Goal: Contribute content: Contribute content

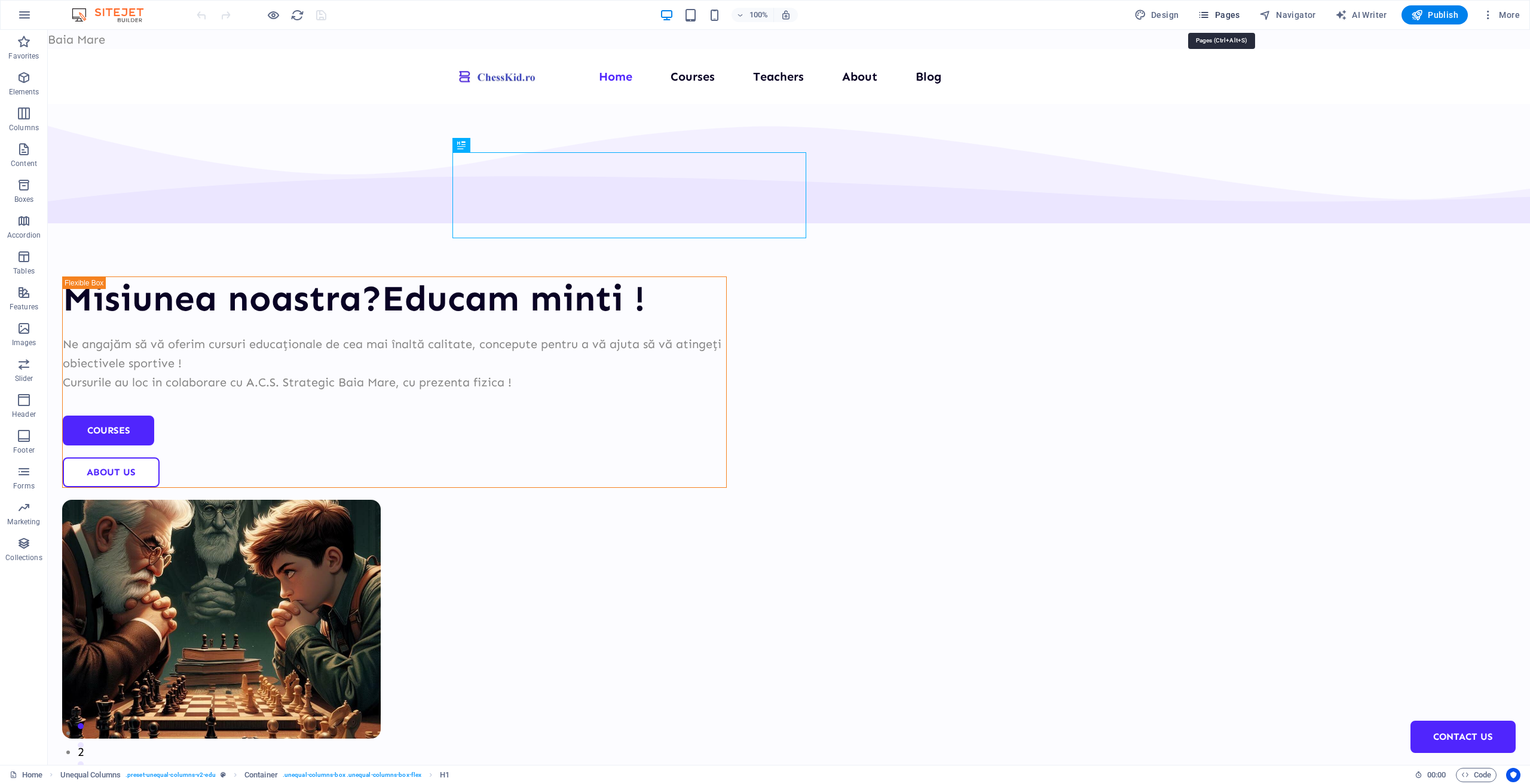
click at [1207, 17] on icon "button" at bounding box center [1203, 14] width 12 height 12
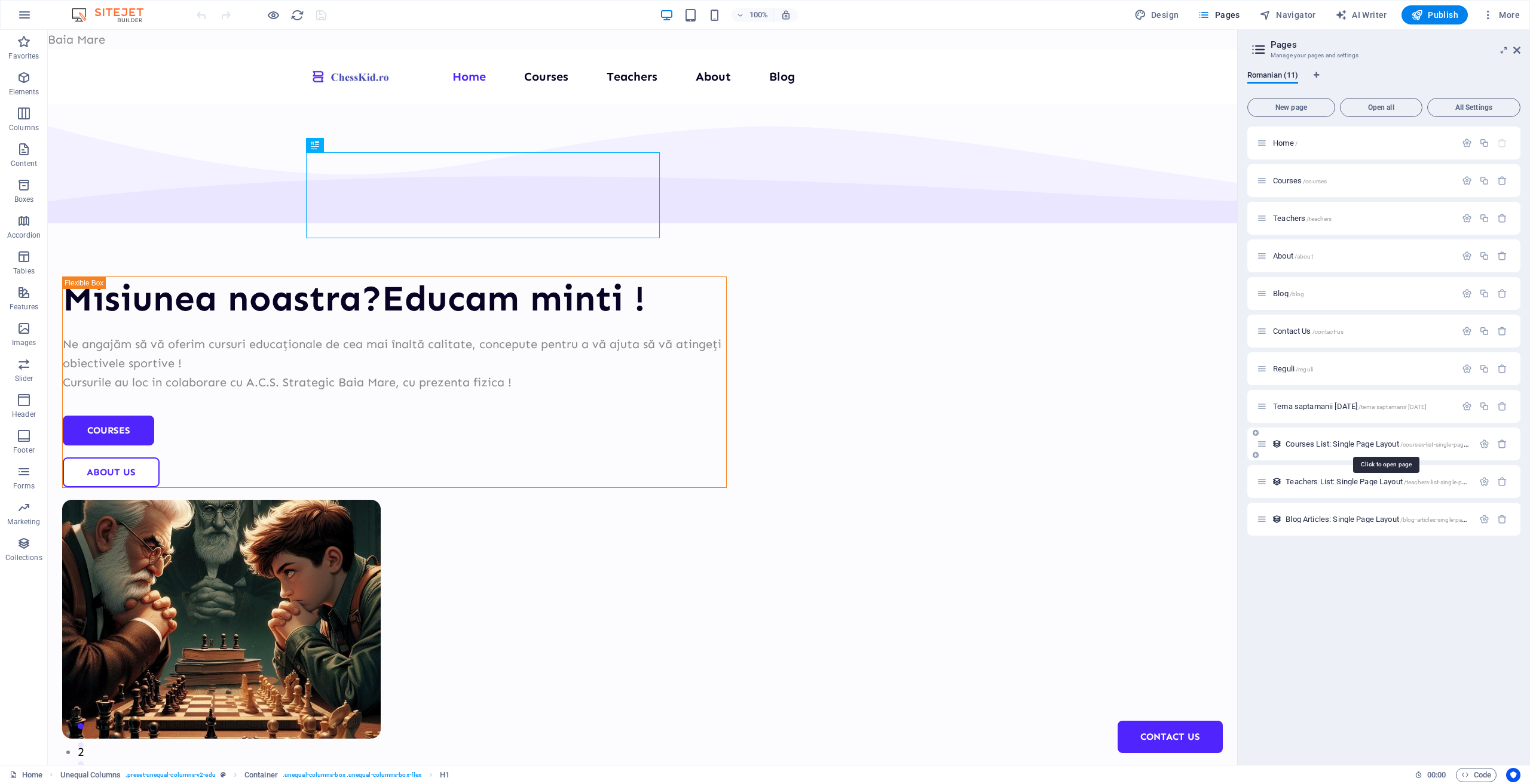
click at [1301, 444] on span "Courses List: Single Page Layout /courses-list-single-page-layout" at bounding box center [1385, 443] width 199 height 9
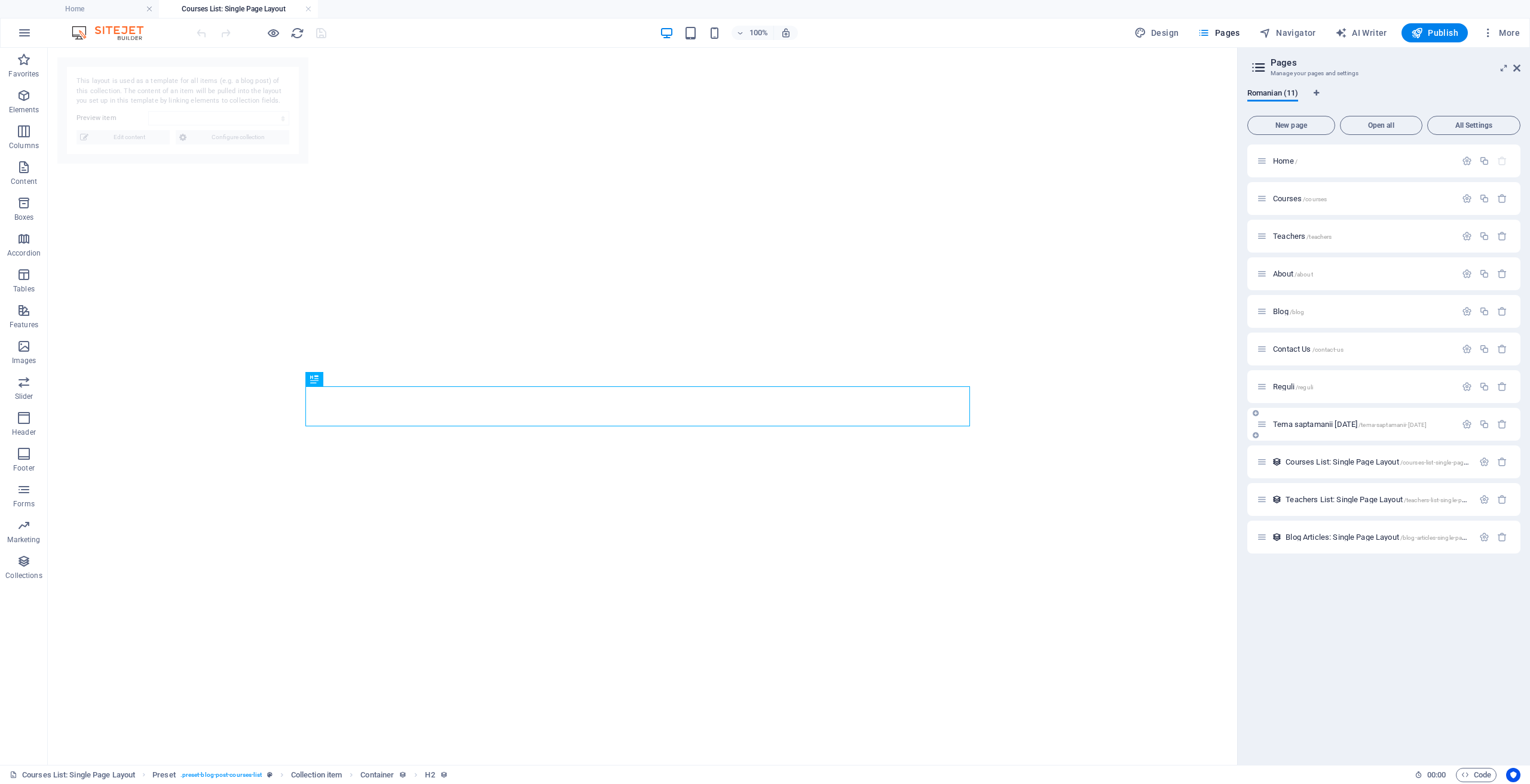
select select "68e3aeff735824e6d700b872"
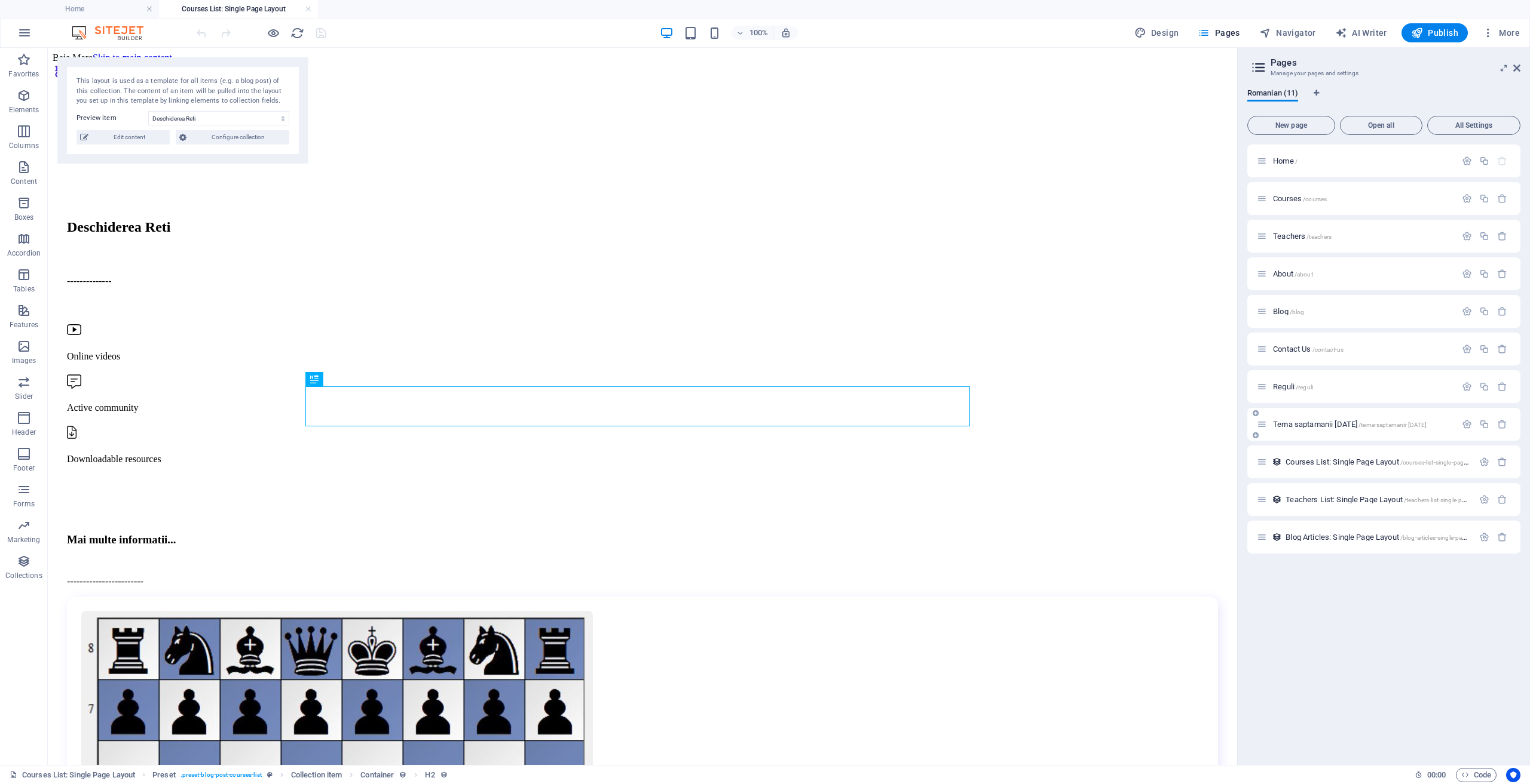
scroll to position [718, 0]
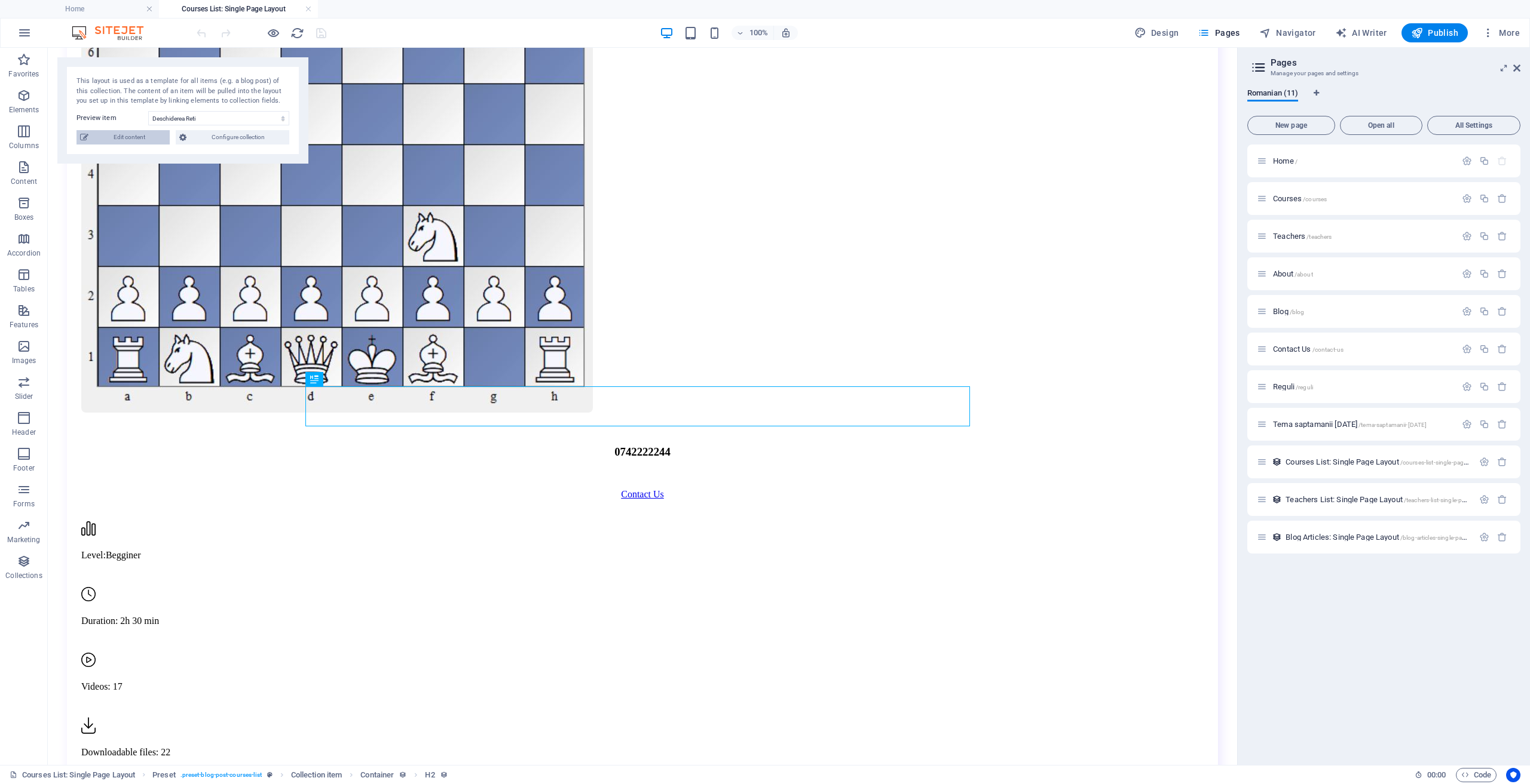
click at [124, 134] on span "Edit content" at bounding box center [129, 138] width 74 height 14
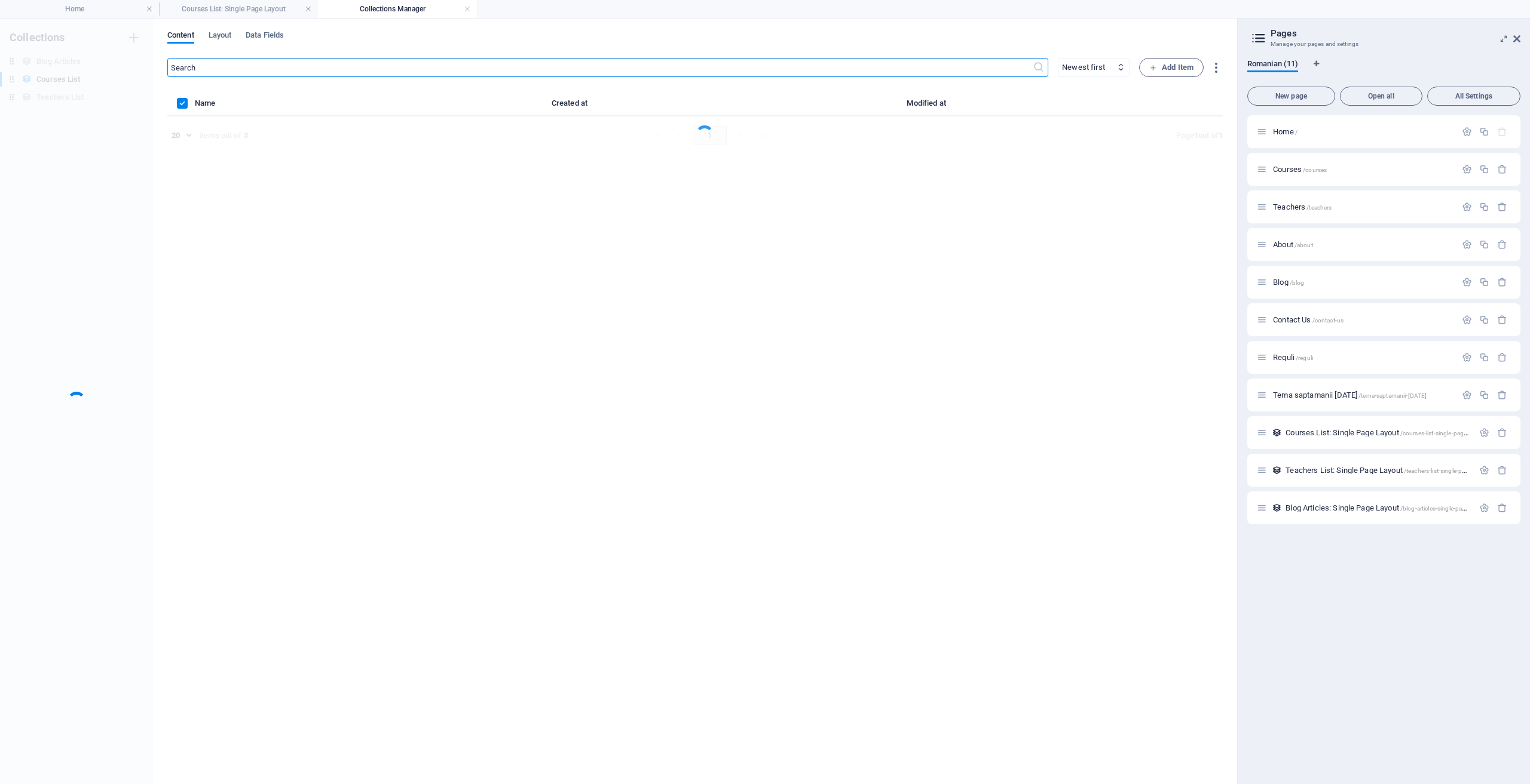
scroll to position [0, 0]
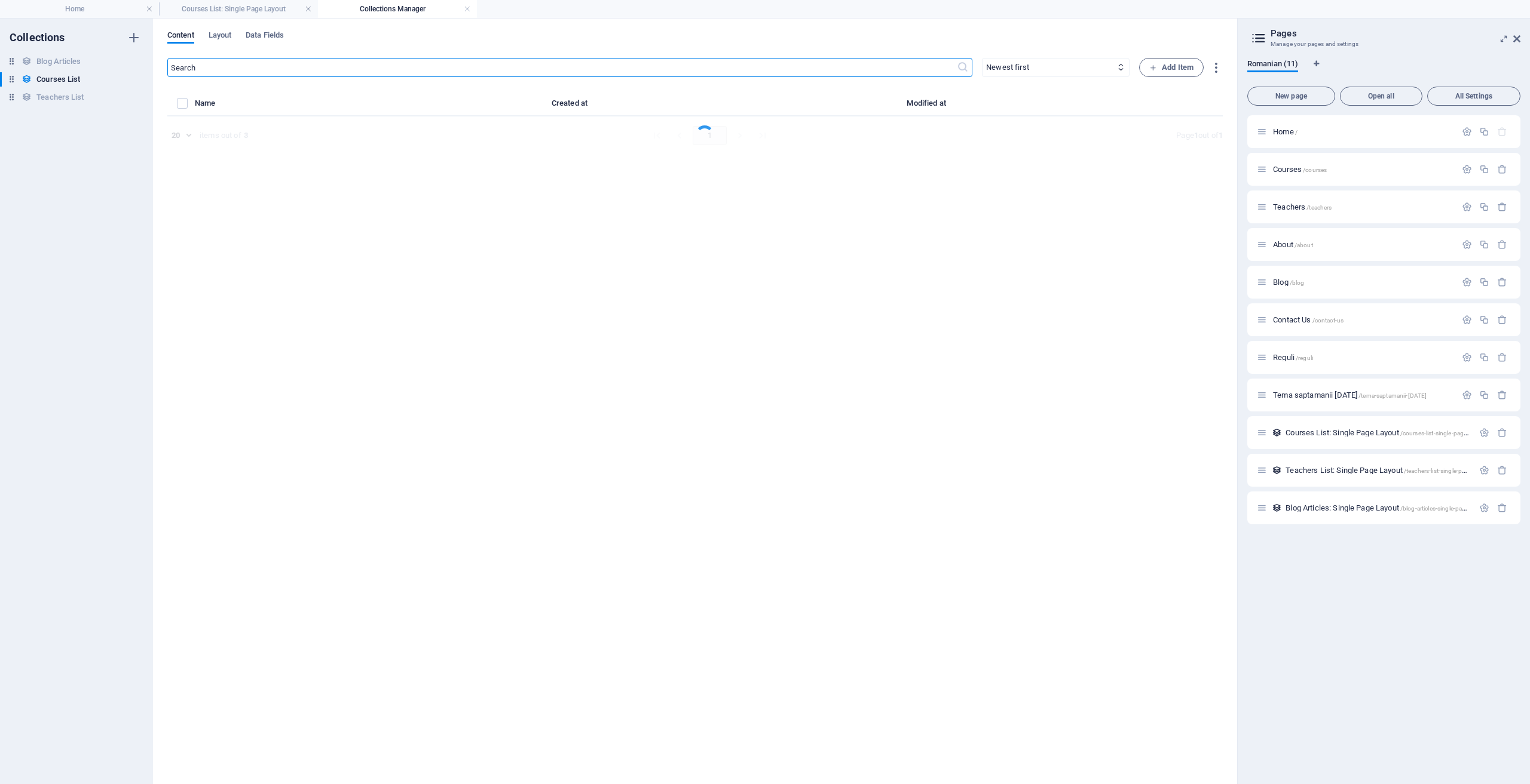
select select "Design"
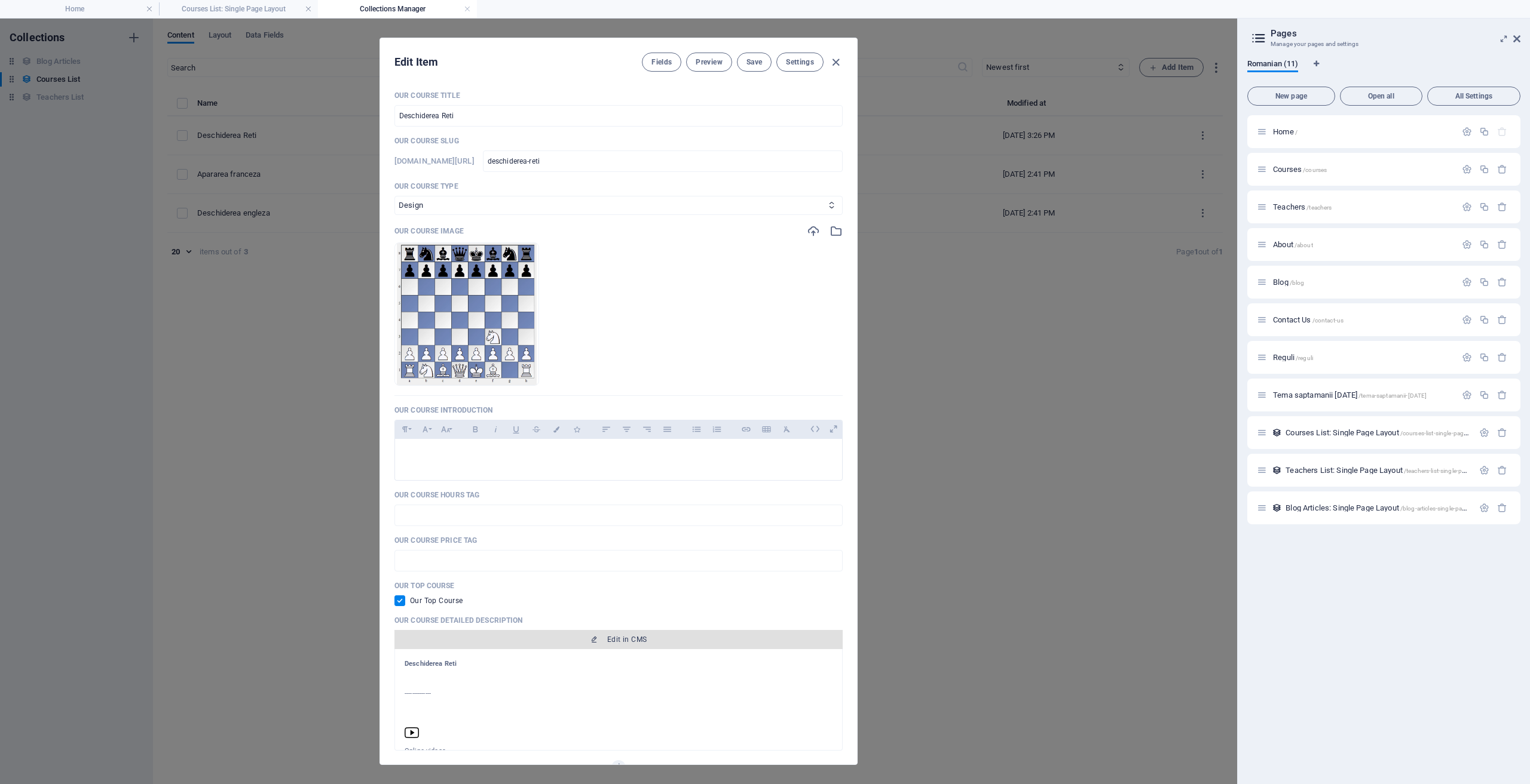
click at [632, 635] on span "Edit in CMS" at bounding box center [627, 639] width 40 height 9
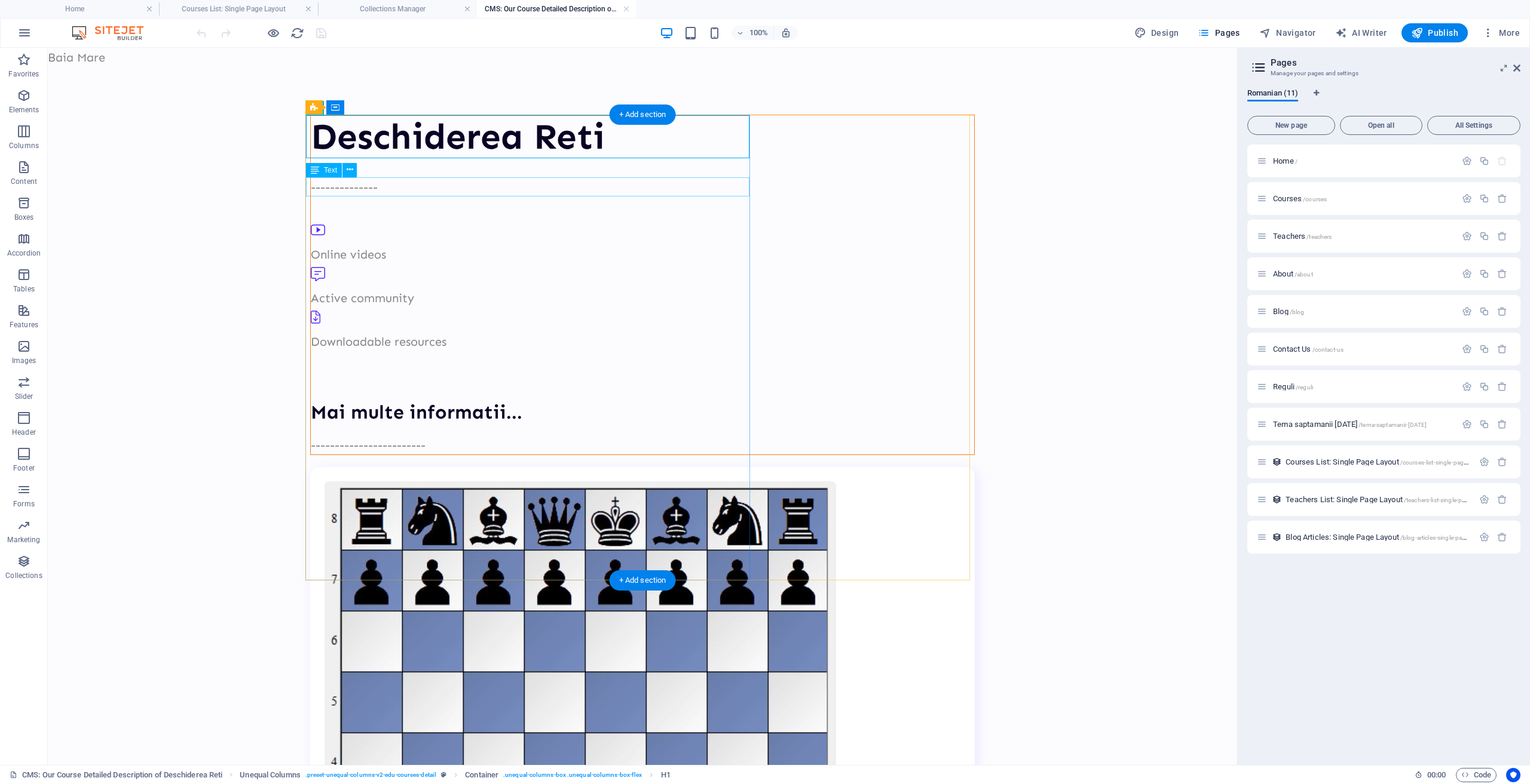
click at [390, 182] on div "--------------" at bounding box center [642, 187] width 663 height 19
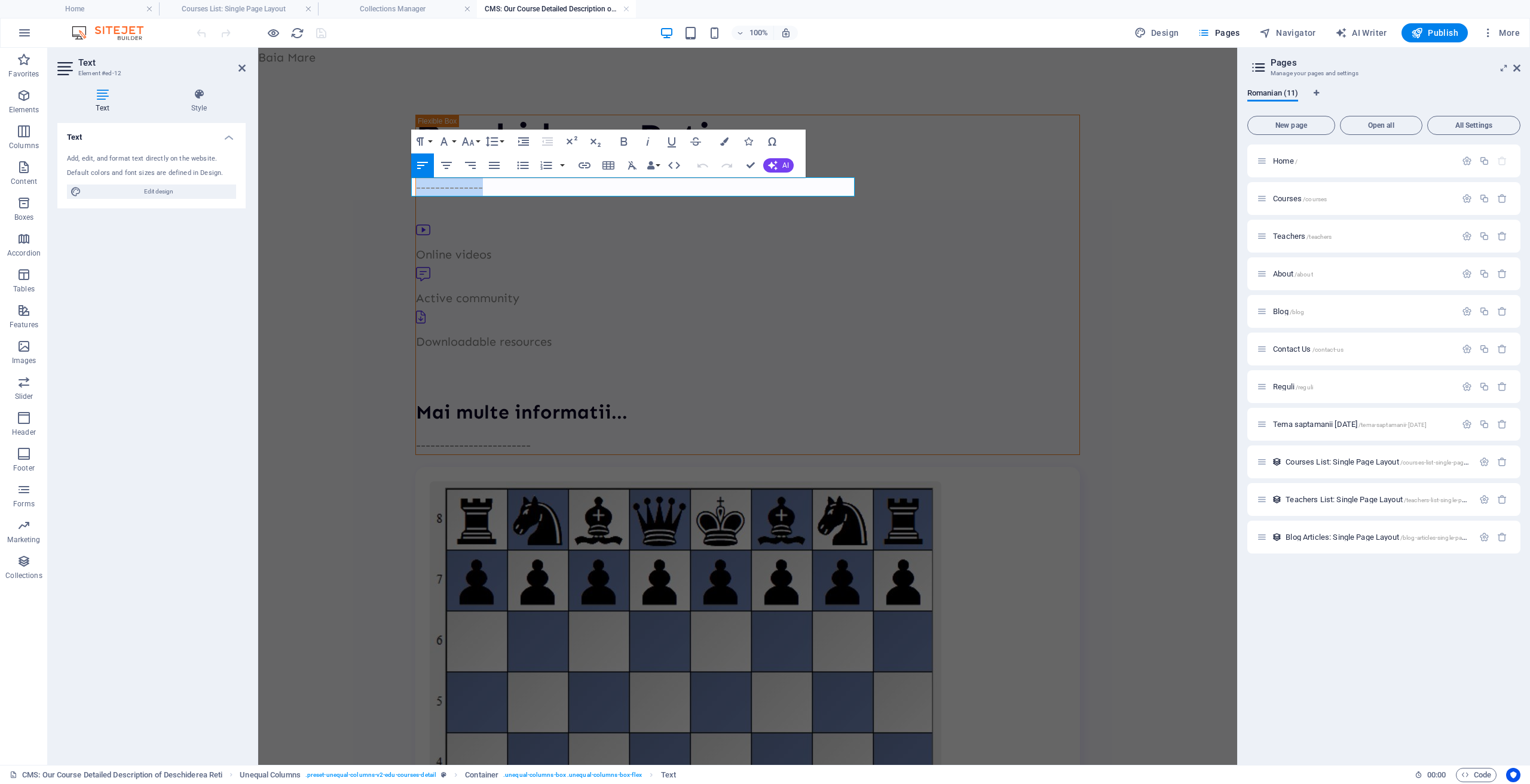
drag, startPoint x: 508, startPoint y: 187, endPoint x: 396, endPoint y: 178, distance: 112.4
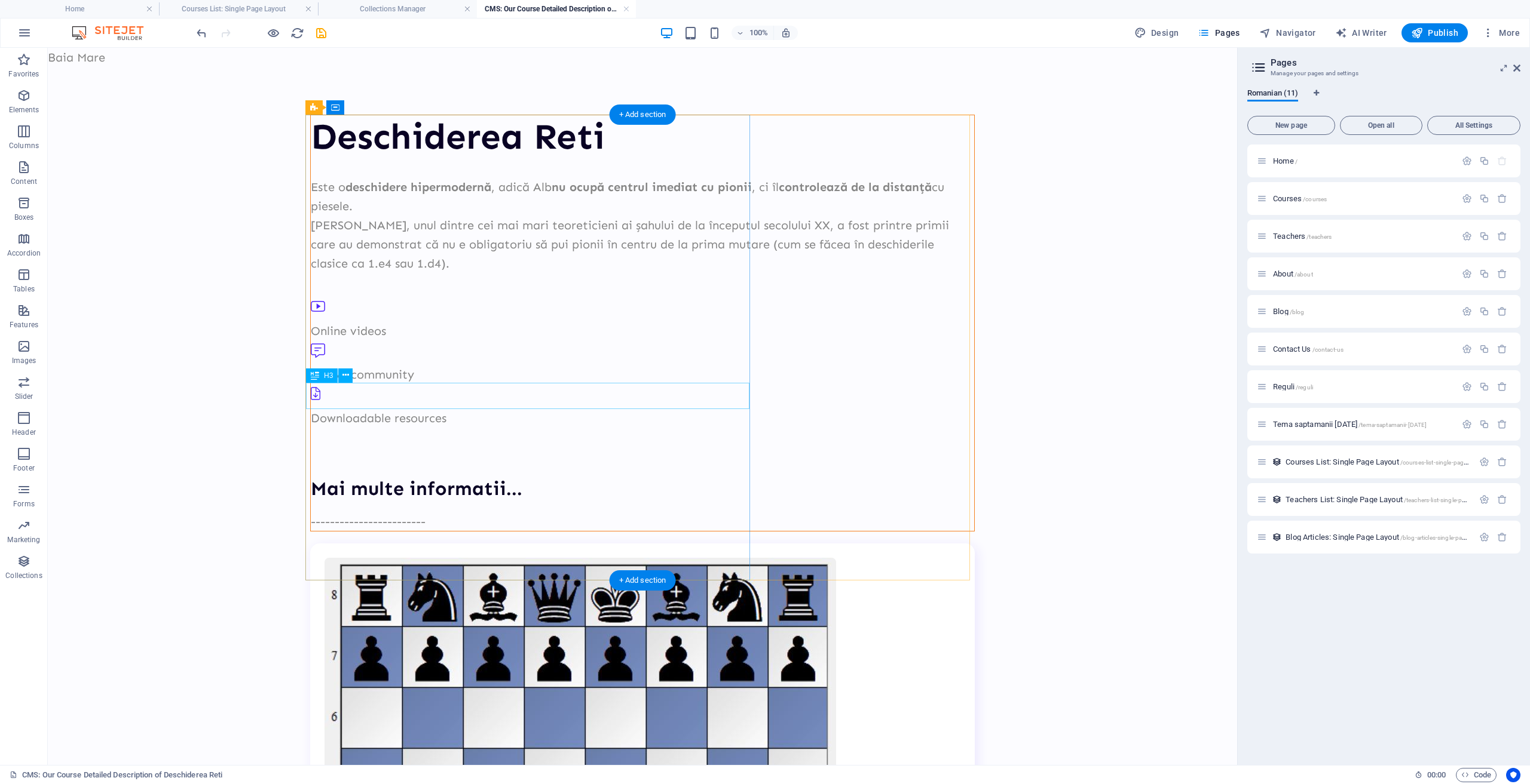
click at [476, 476] on div "Mai multe informatii..." at bounding box center [642, 489] width 663 height 27
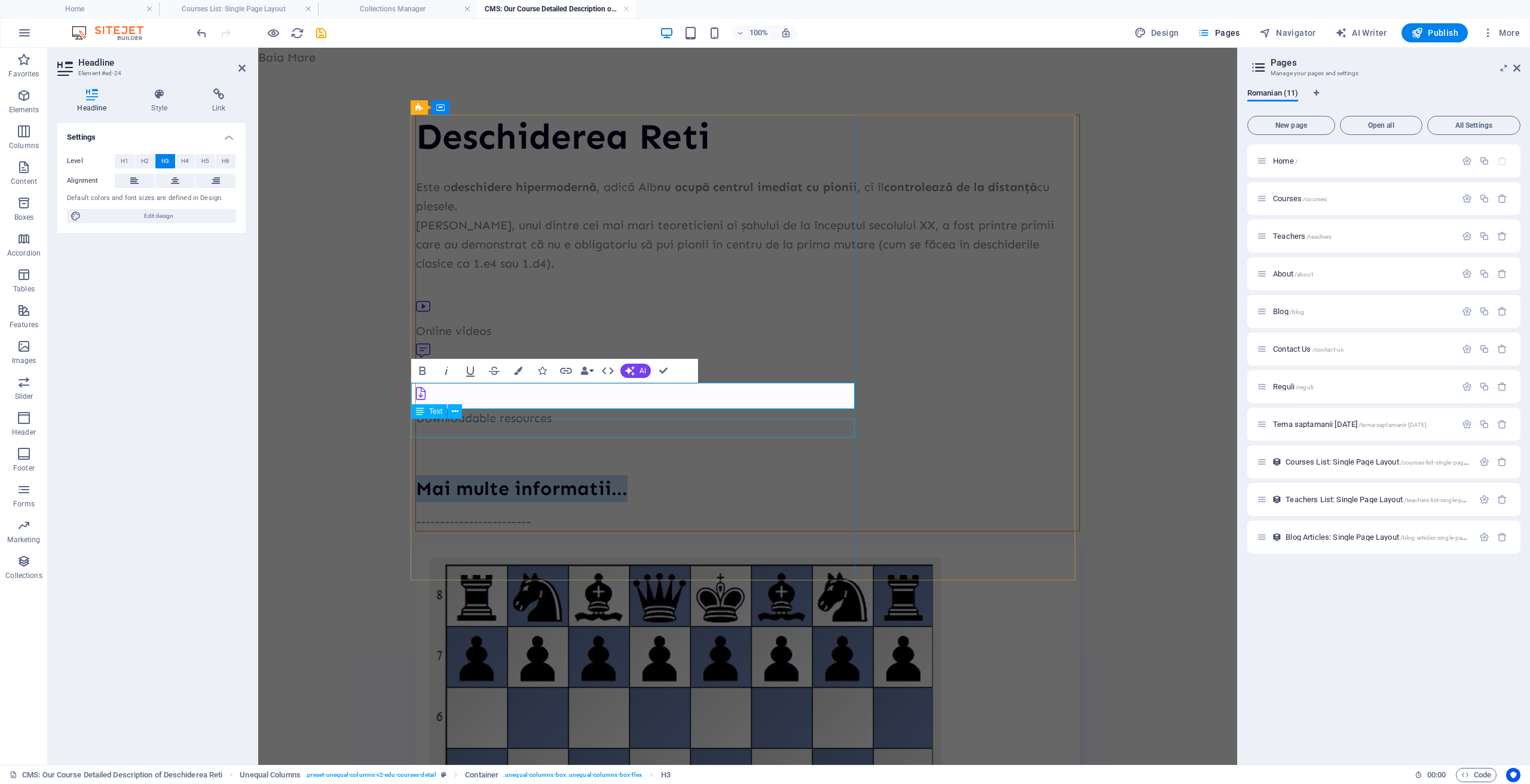
click at [557, 512] on div "------------------------" at bounding box center [747, 522] width 663 height 19
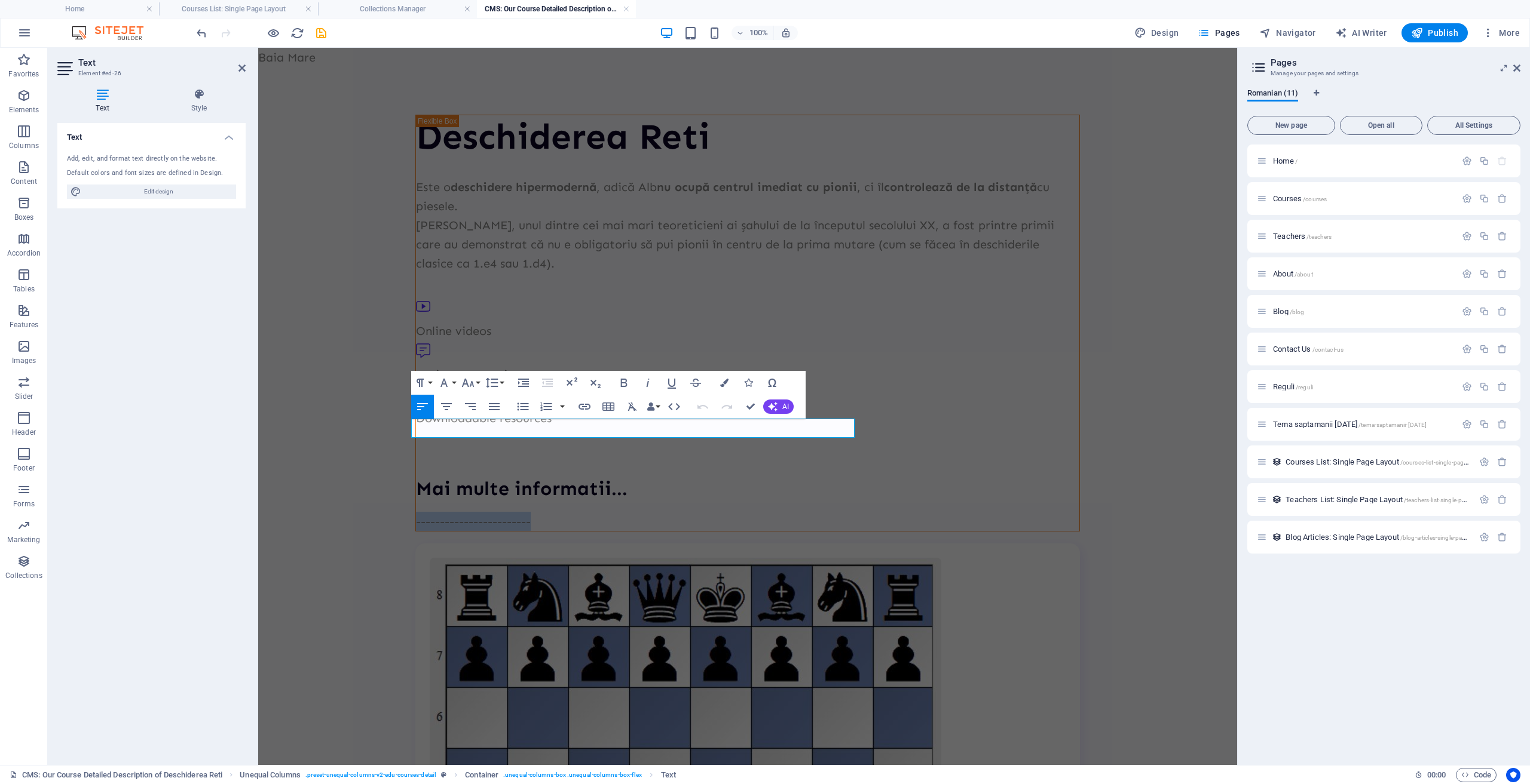
drag, startPoint x: 557, startPoint y: 432, endPoint x: 394, endPoint y: 410, distance: 164.5
click at [565, 512] on p at bounding box center [747, 522] width 663 height 19
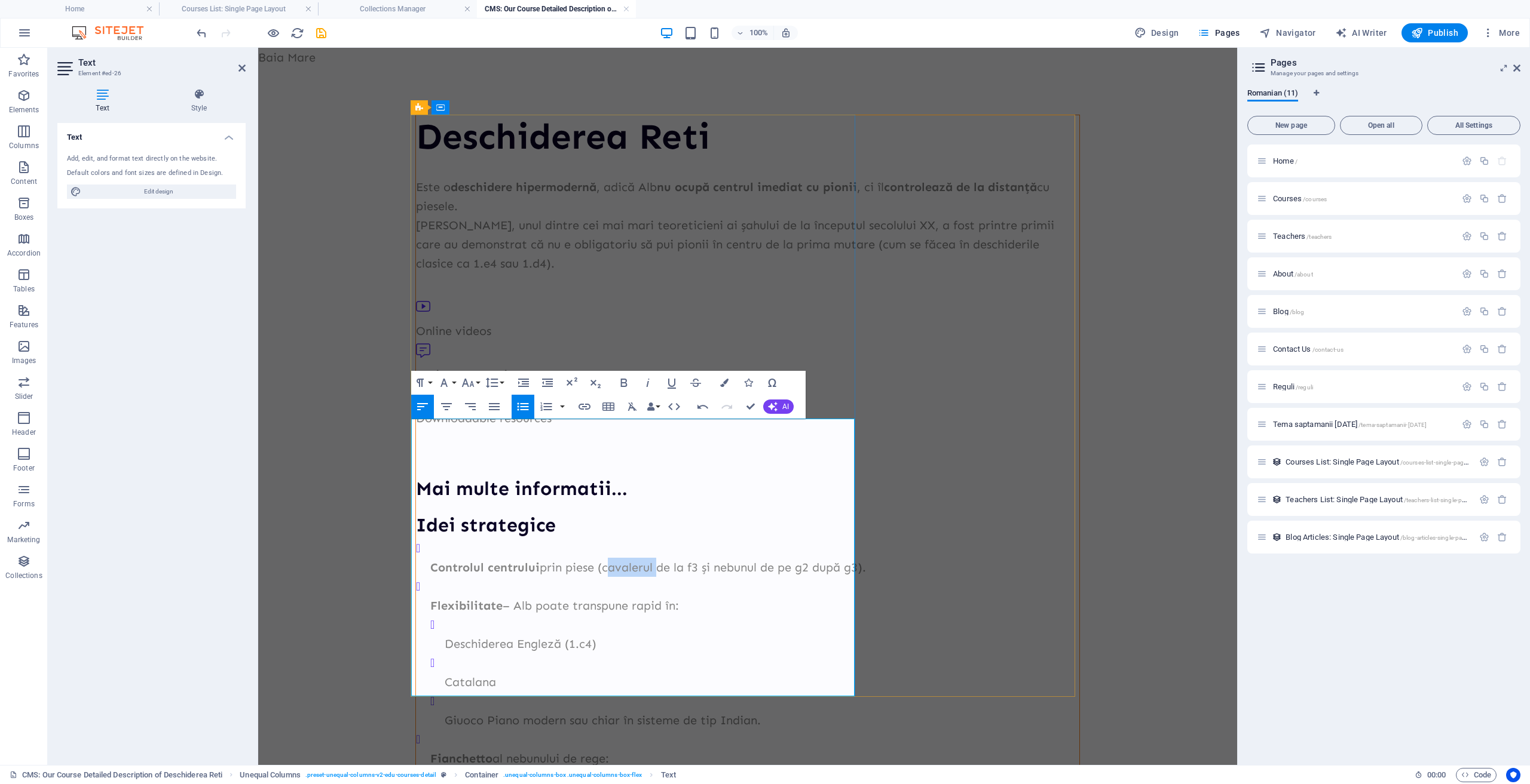
drag, startPoint x: 649, startPoint y: 475, endPoint x: 601, endPoint y: 473, distance: 48.0
click at [601, 558] on p "Controlul centrului prin piese (cavalerul de la f3 și nebunul de pe g2 după g3)." at bounding box center [754, 567] width 649 height 19
click at [430, 577] on li "Flexibilitate – Alb poate transpune rapid în: Deschiderea Engleză (1.c4) Catala…" at bounding box center [754, 653] width 649 height 153
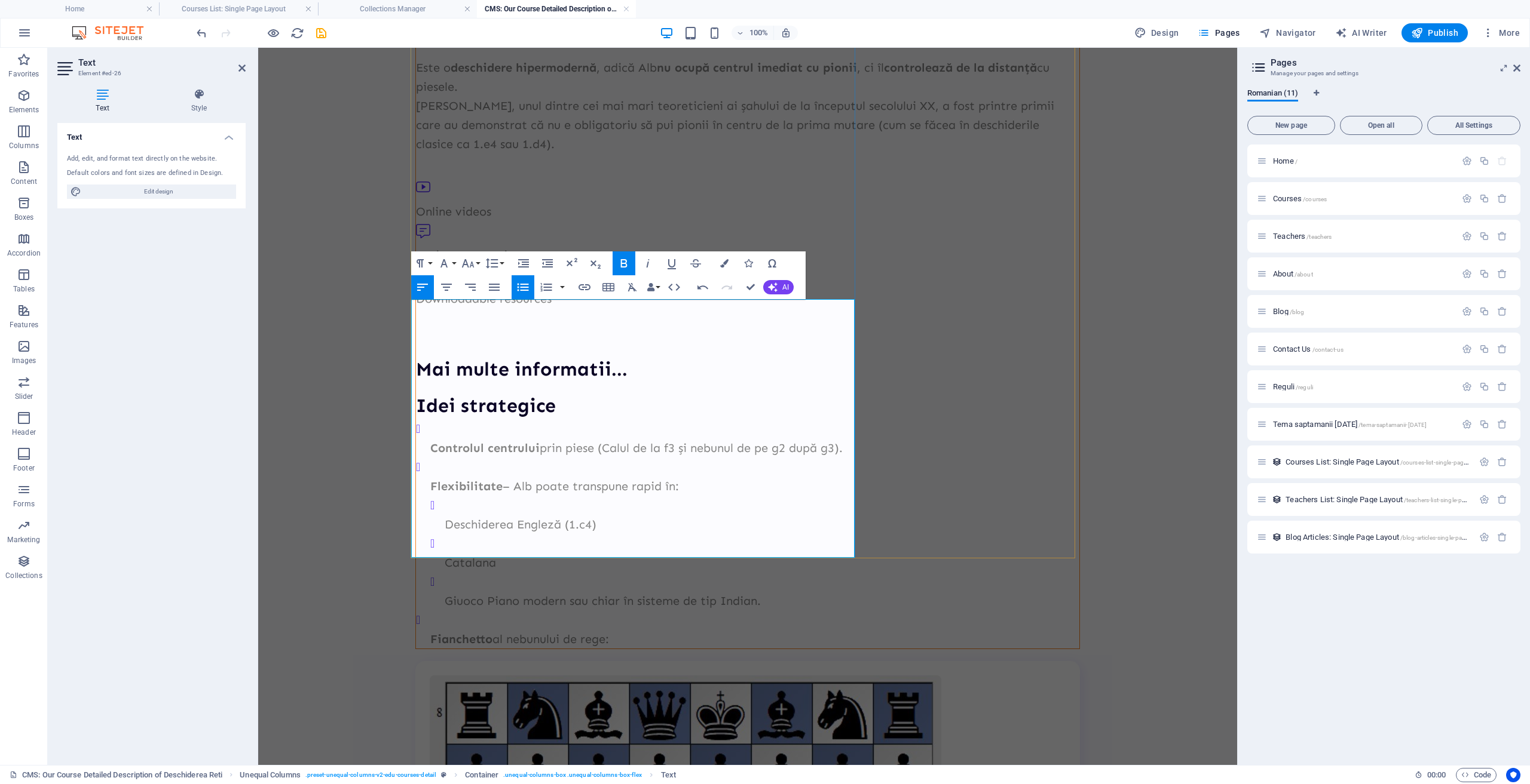
scroll to position [179, 0]
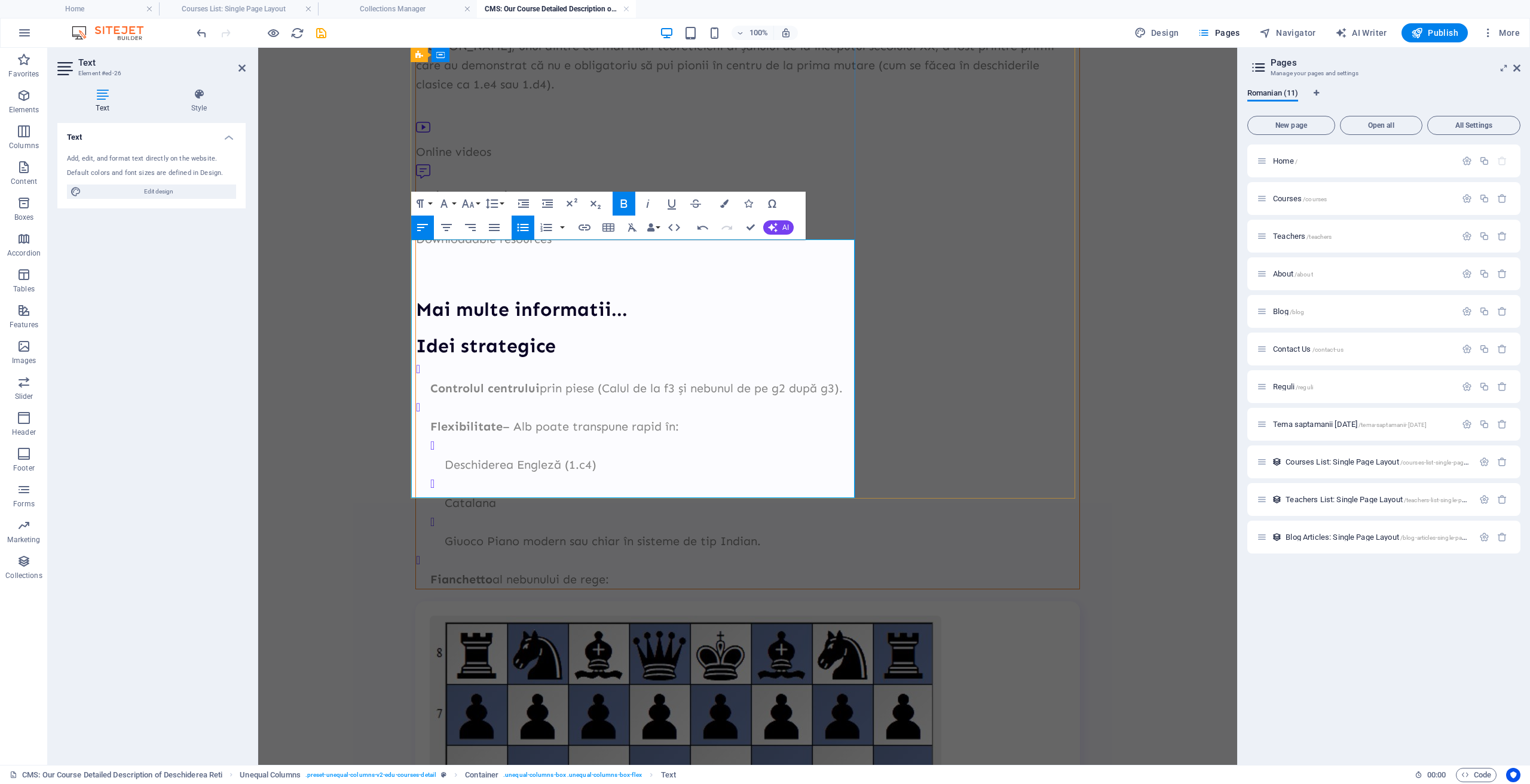
click at [625, 570] on p "Fianchetto al nebunului de rege:" at bounding box center [754, 579] width 649 height 19
drag, startPoint x: 626, startPoint y: 496, endPoint x: 287, endPoint y: 258, distance: 414.2
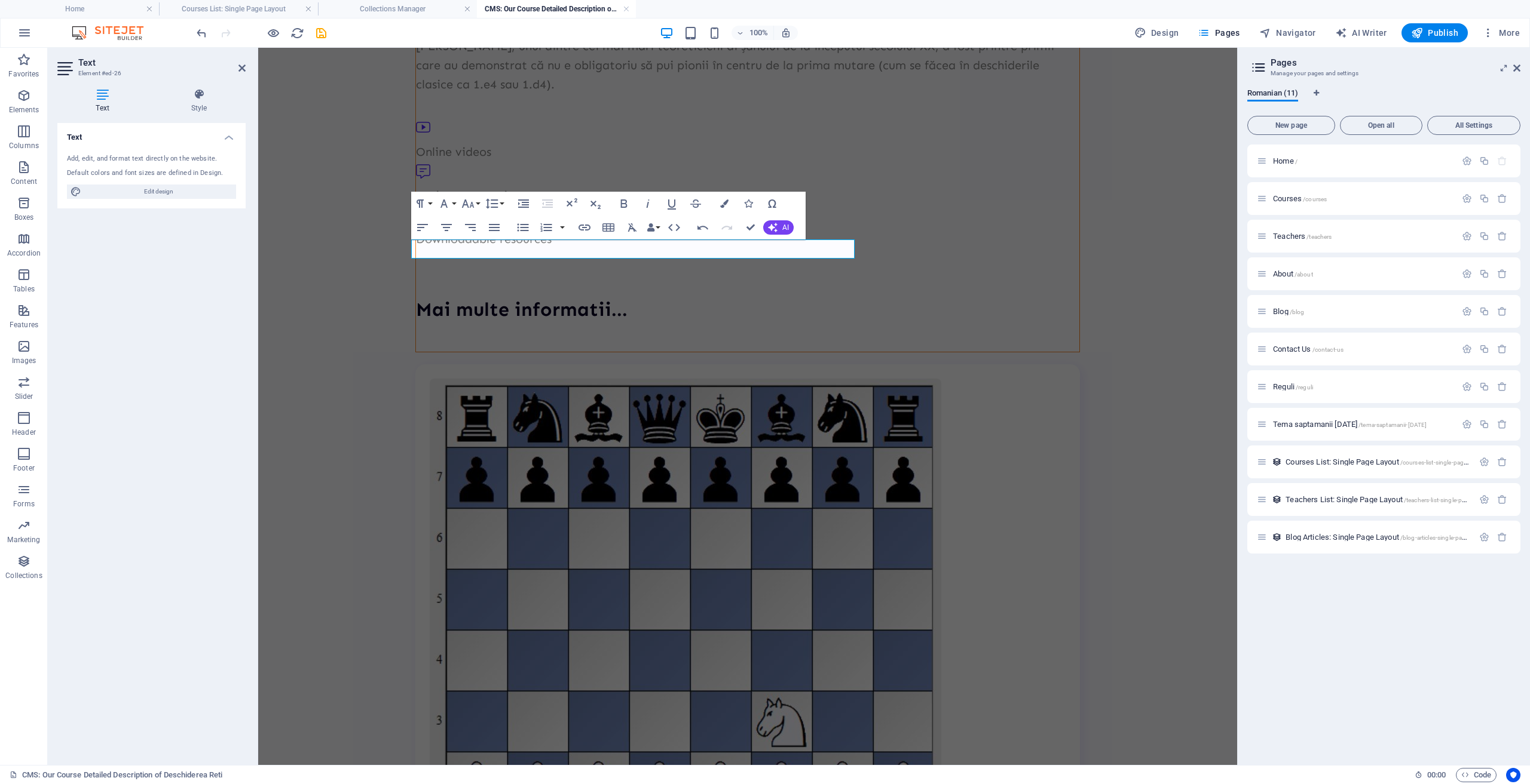
click at [636, 333] on p at bounding box center [747, 342] width 663 height 19
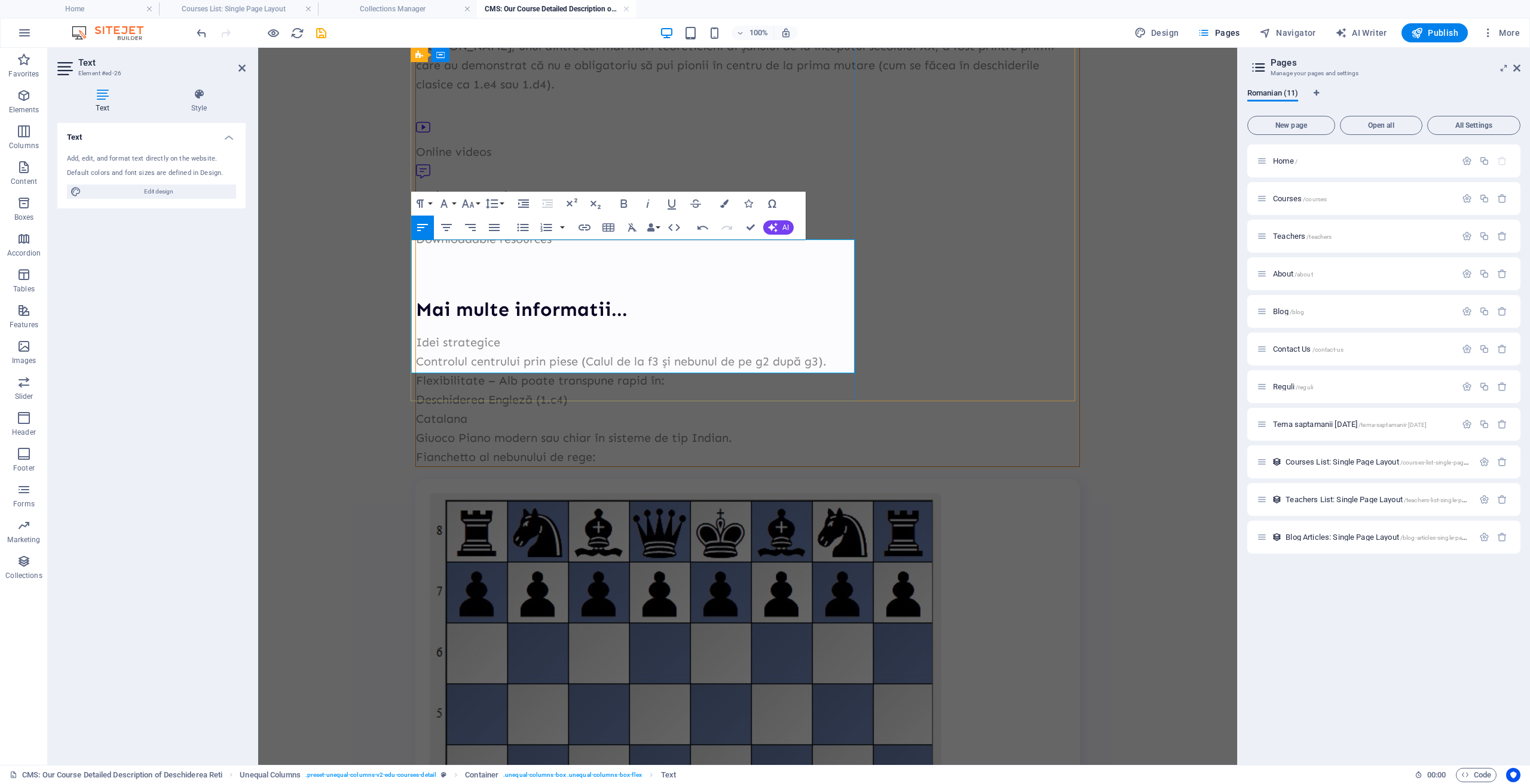
scroll to position [2977, 2]
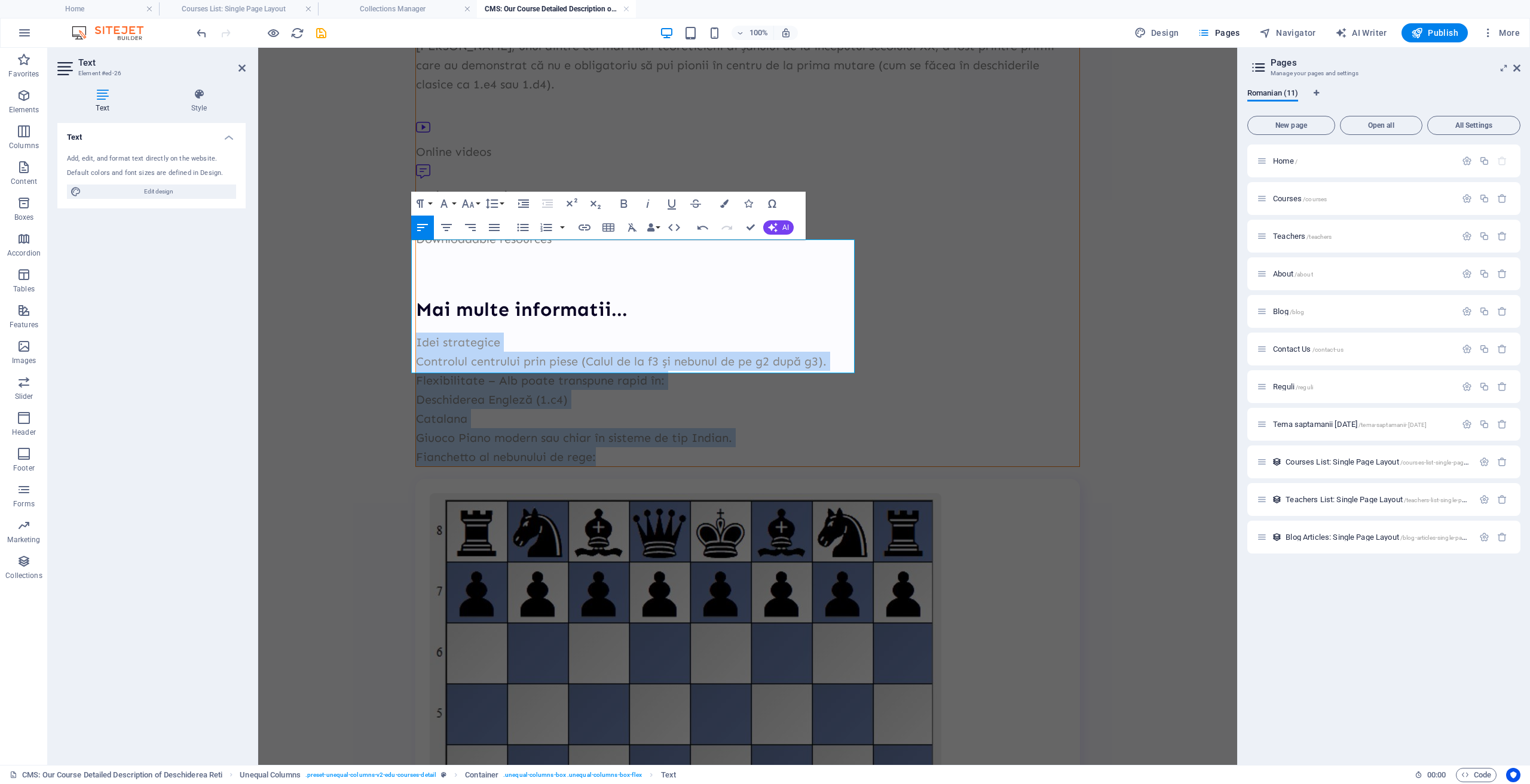
drag, startPoint x: 606, startPoint y: 366, endPoint x: 358, endPoint y: 239, distance: 278.6
click at [624, 206] on icon "button" at bounding box center [624, 204] width 14 height 14
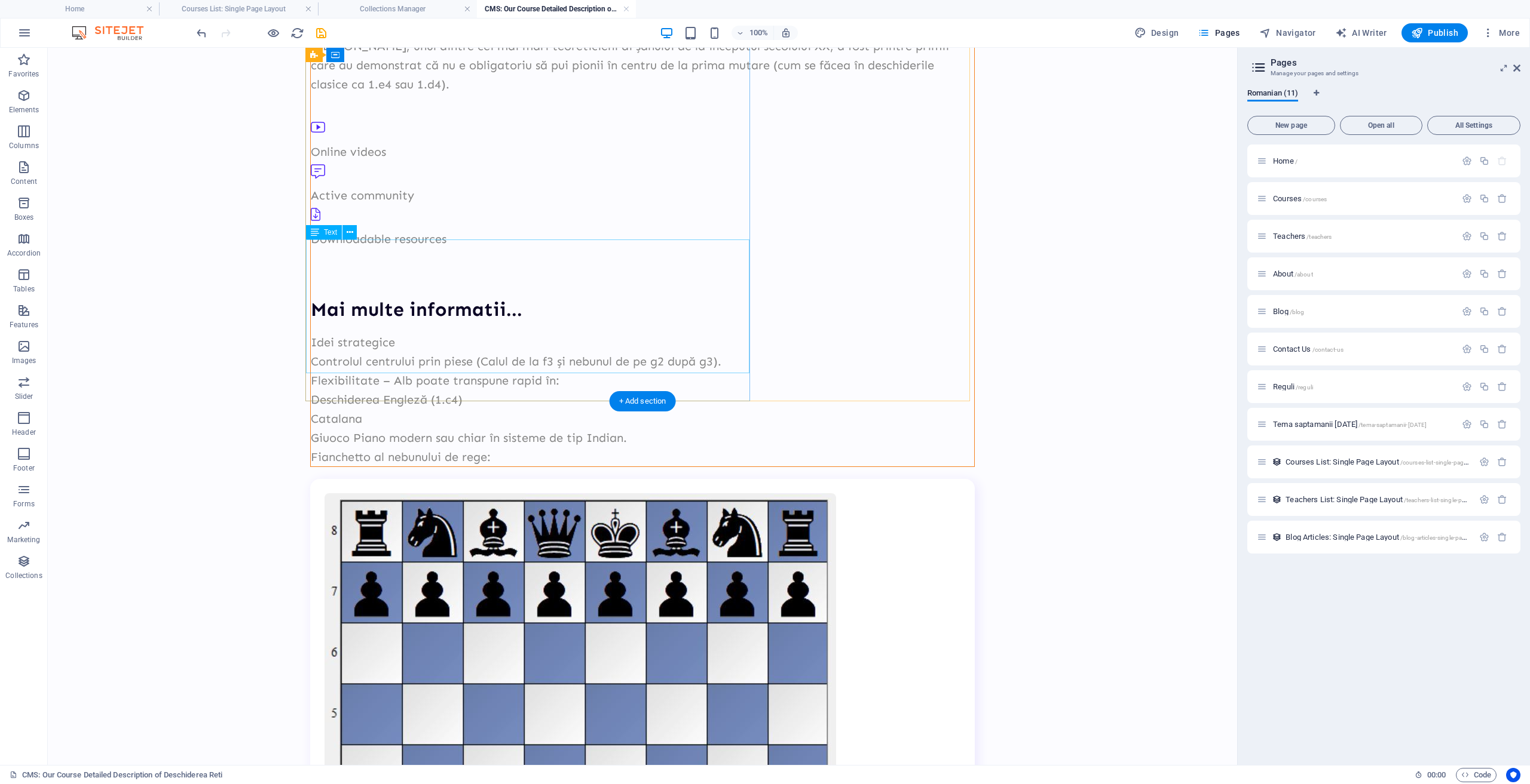
click at [519, 362] on div "Idei strategice Controlul centrului prin piese (Calul de la f3 și nebunul de pe…" at bounding box center [642, 399] width 663 height 134
click at [503, 368] on div "Idei strategice Controlul centrului prin piese (Calul de la f3 și nebunul de pe…" at bounding box center [642, 399] width 663 height 134
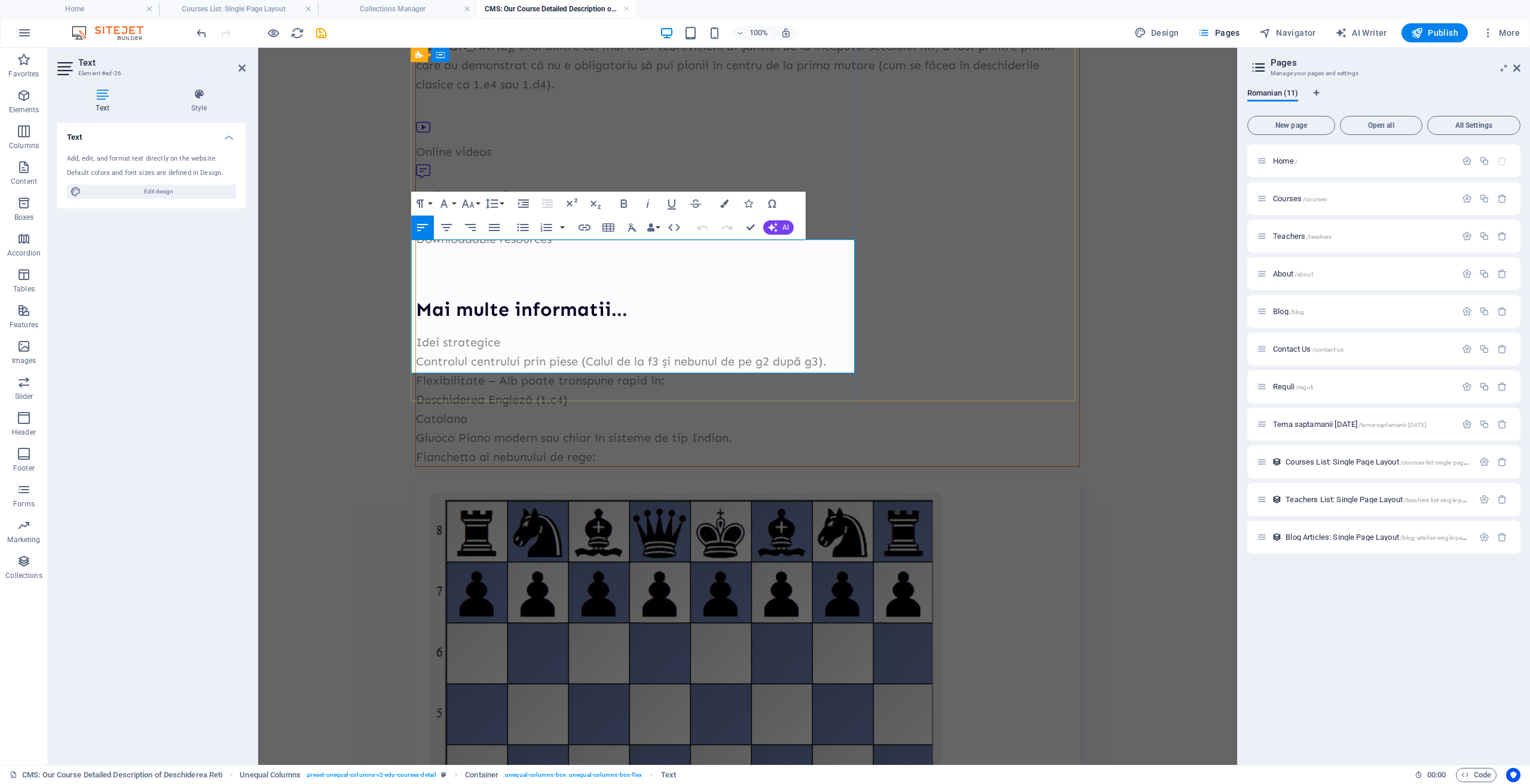
click at [610, 447] on p "Fianchetto al nebunului de rege:" at bounding box center [747, 457] width 663 height 19
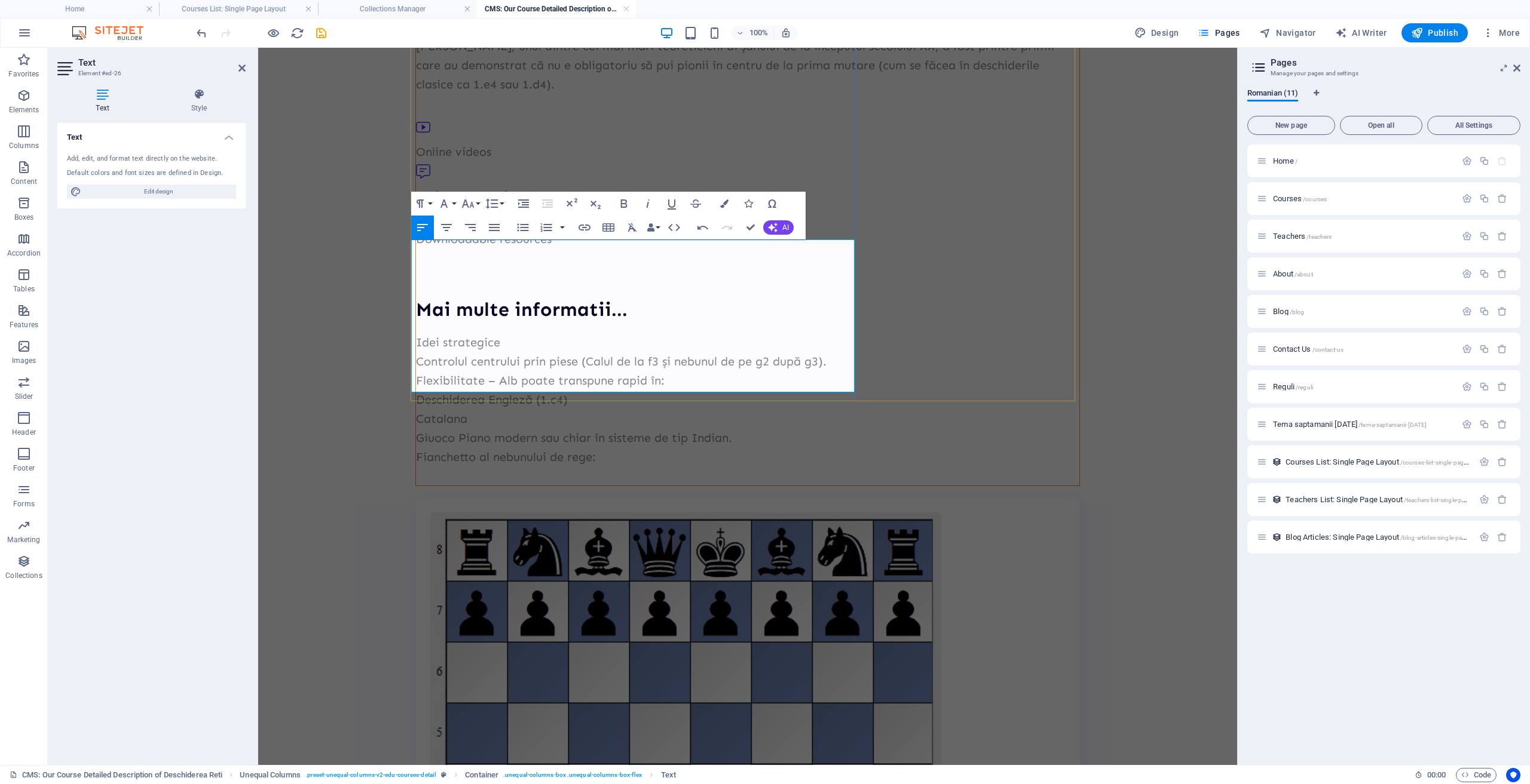
click at [623, 447] on p "Fianchetto al nebunului de rege:" at bounding box center [747, 457] width 663 height 19
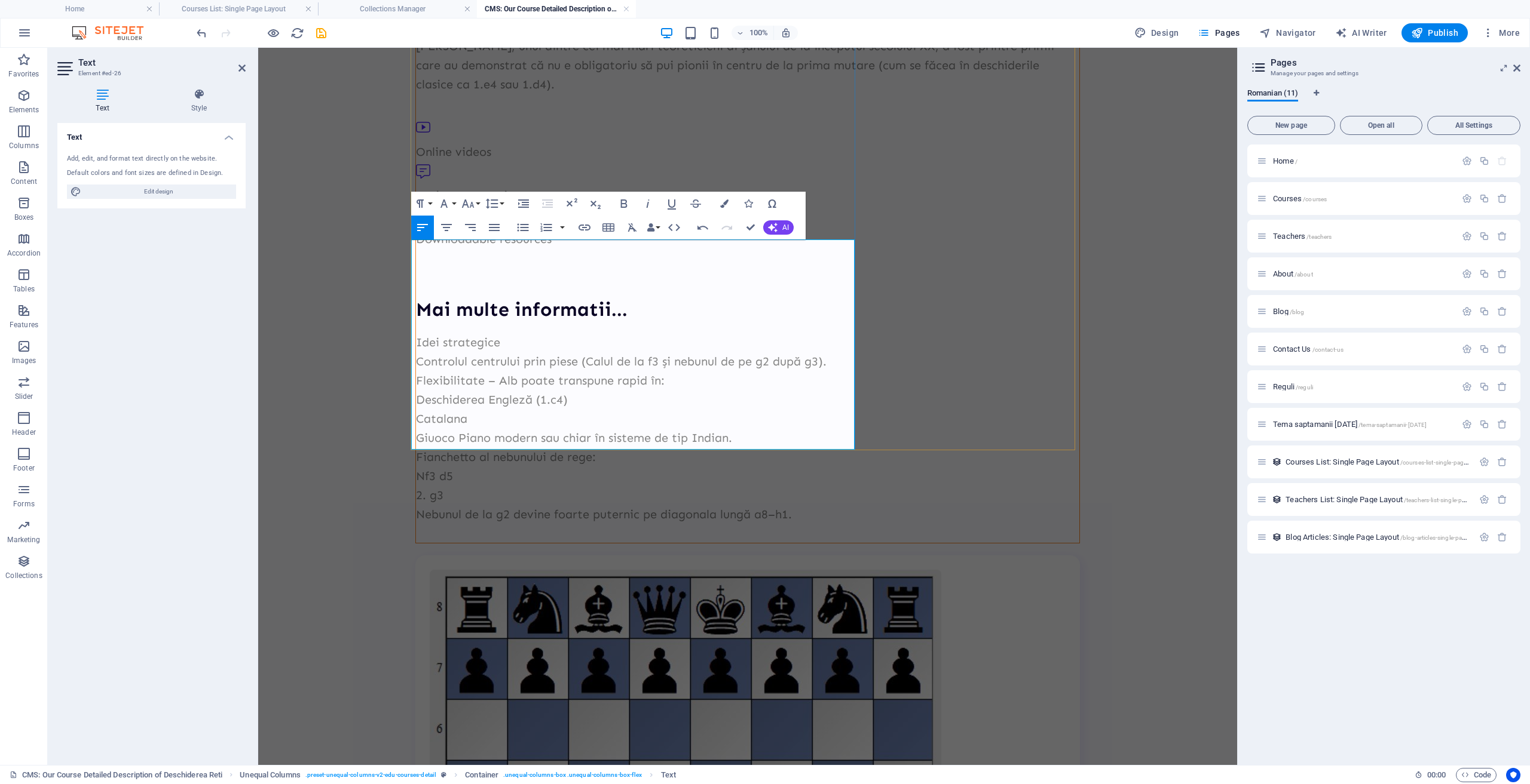
scroll to position [385, 2]
drag, startPoint x: 418, startPoint y: 380, endPoint x: 405, endPoint y: 381, distance: 13.0
click at [470, 485] on p "2. g3" at bounding box center [747, 495] width 663 height 19
click at [795, 505] on p "Nebunul de la g2 devine foarte puternic pe diagonala lungă a8–h1." at bounding box center [747, 514] width 663 height 19
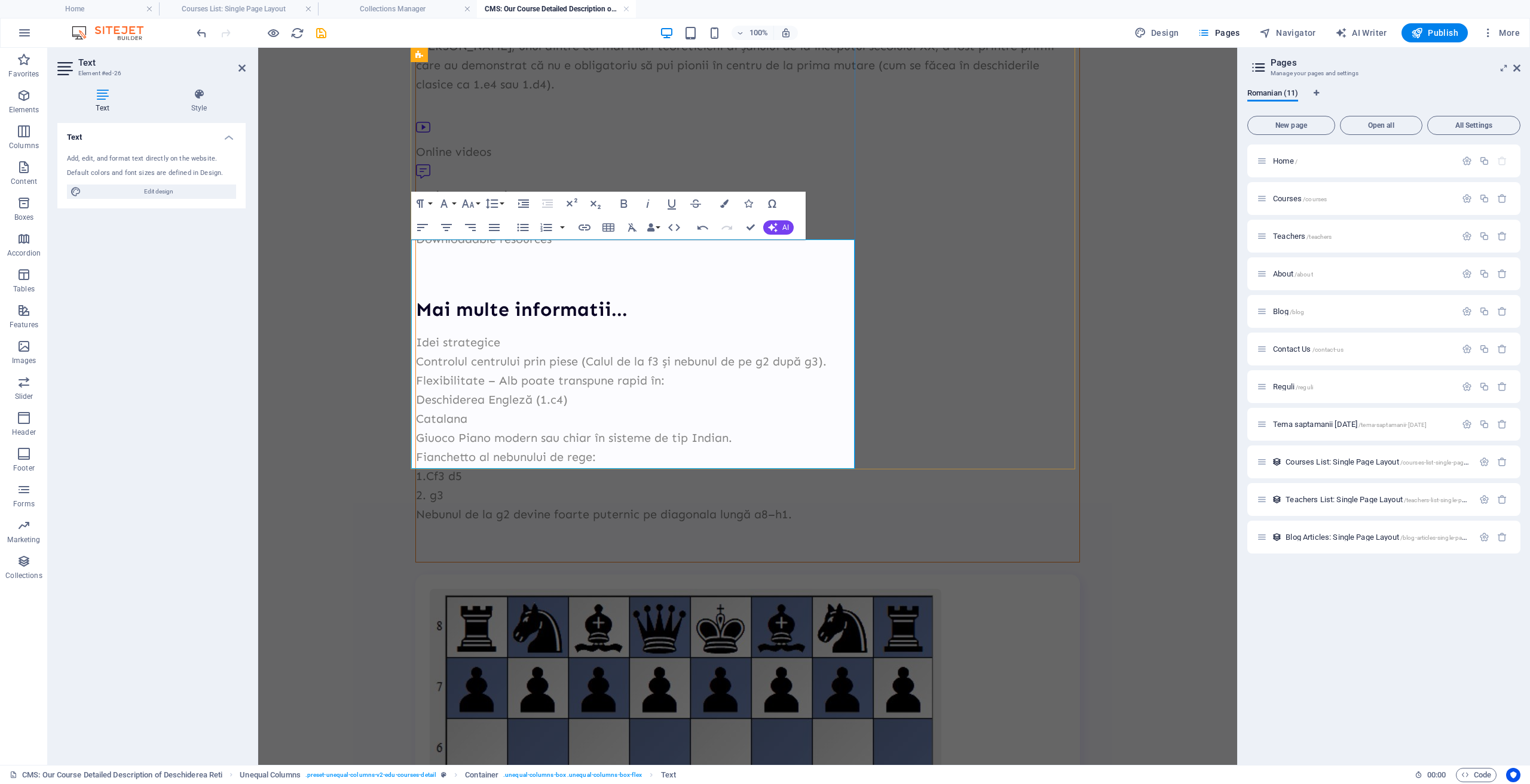
click at [425, 524] on p at bounding box center [747, 533] width 663 height 19
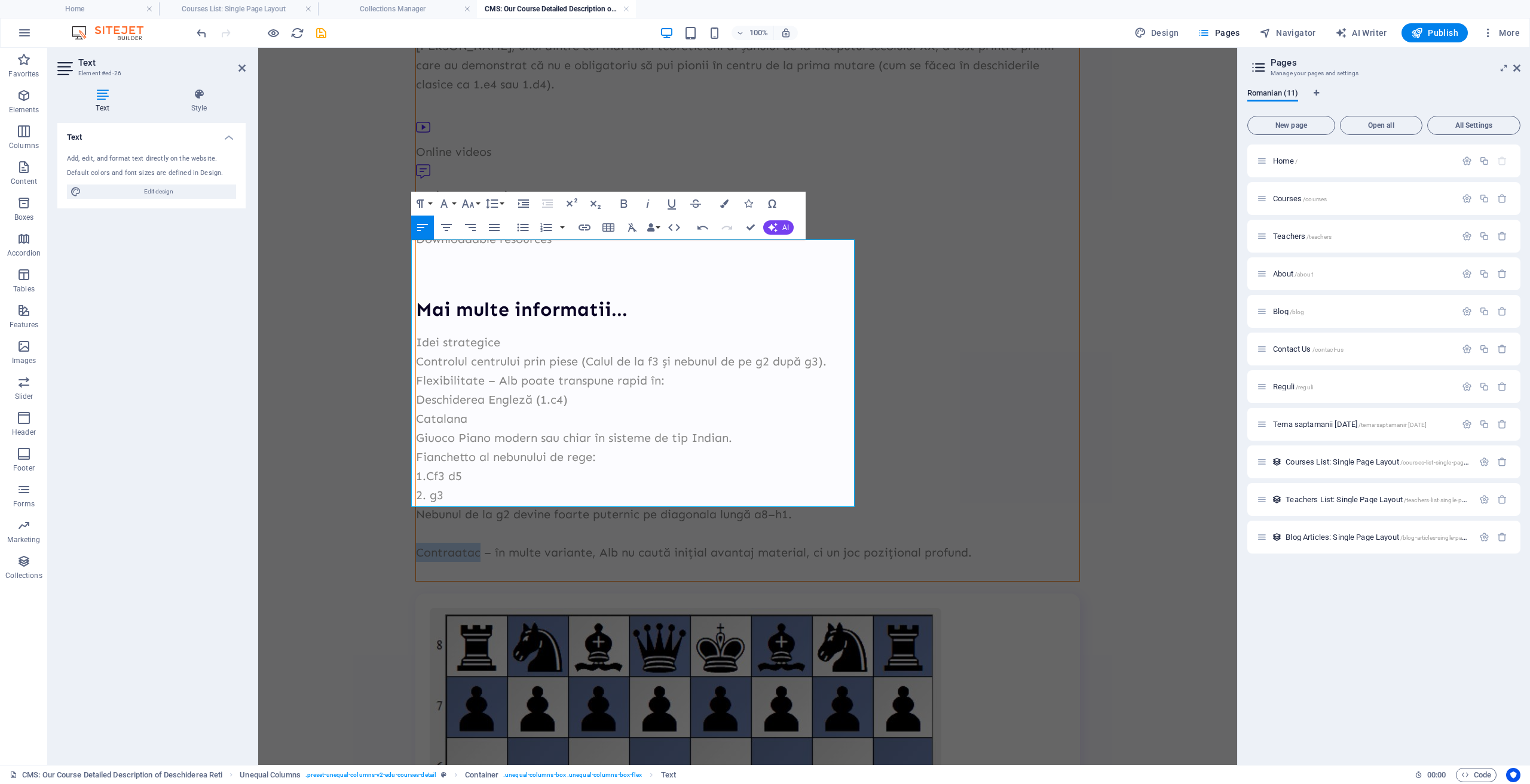
drag, startPoint x: 477, startPoint y: 461, endPoint x: 402, endPoint y: 451, distance: 75.7
click at [631, 202] on button "Bold" at bounding box center [624, 204] width 23 height 24
click at [584, 447] on p "Fianchetto al nebunului de rege:" at bounding box center [747, 457] width 663 height 19
click at [654, 447] on p "Fianchetto al nebunului de rege:" at bounding box center [747, 457] width 663 height 19
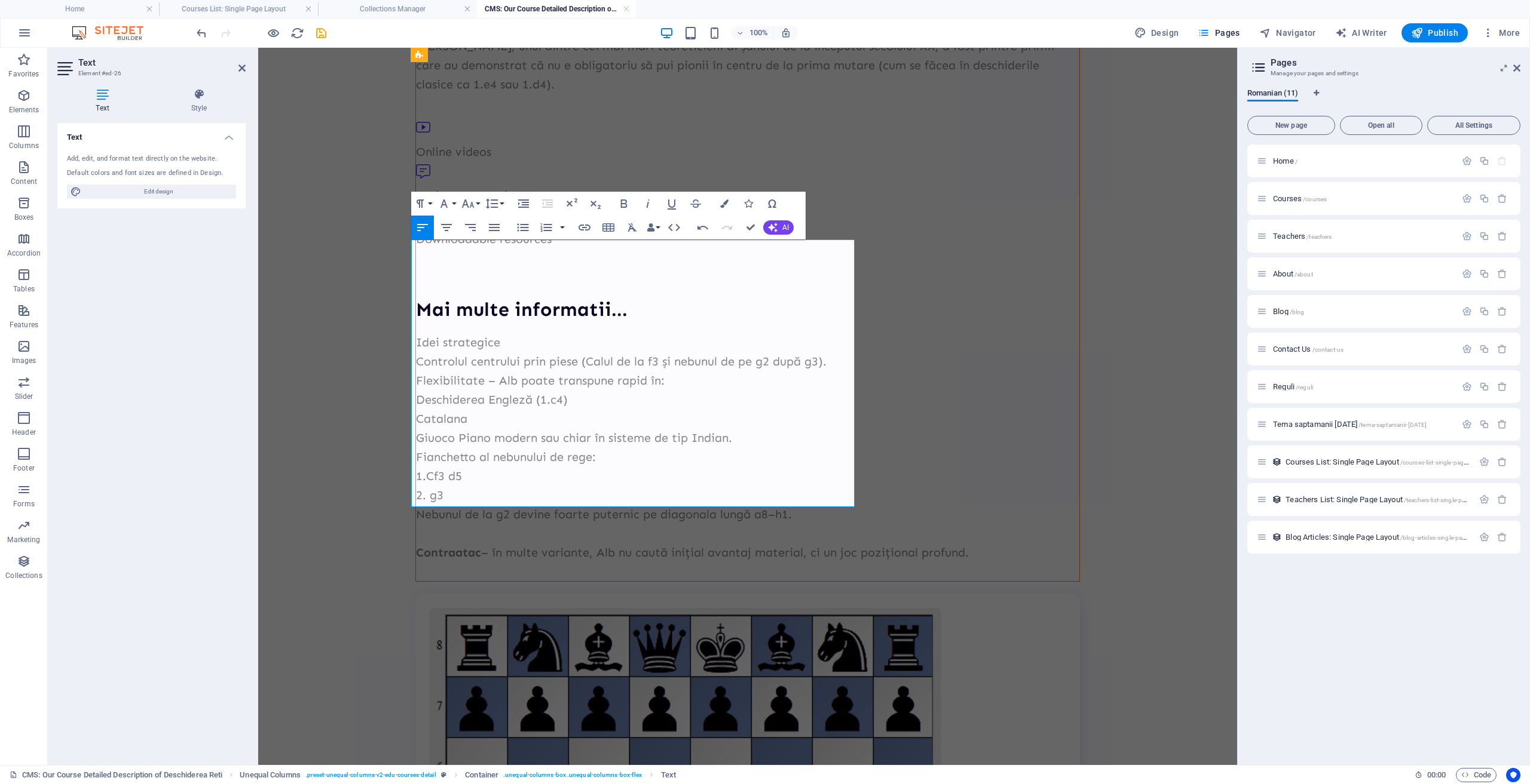
click at [537, 543] on p "Contraatac – în multe variante, Alb nu caută inițial avantaj material, ci un jo…" at bounding box center [747, 552] width 663 height 19
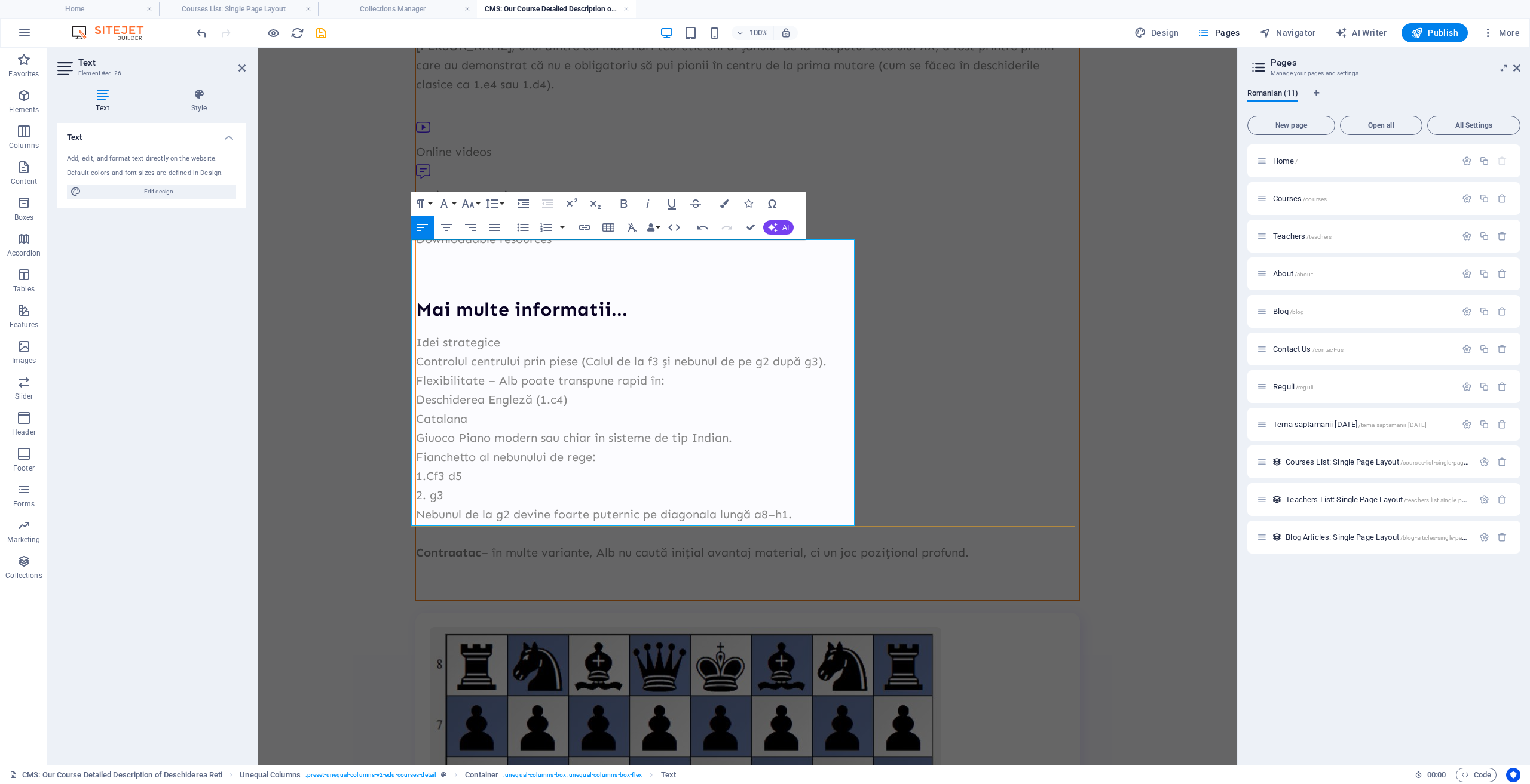
click at [811, 505] on p "Nebunul de la g2 devine foarte puternic pe diagonala lungă a8–h1." at bounding box center [747, 514] width 663 height 19
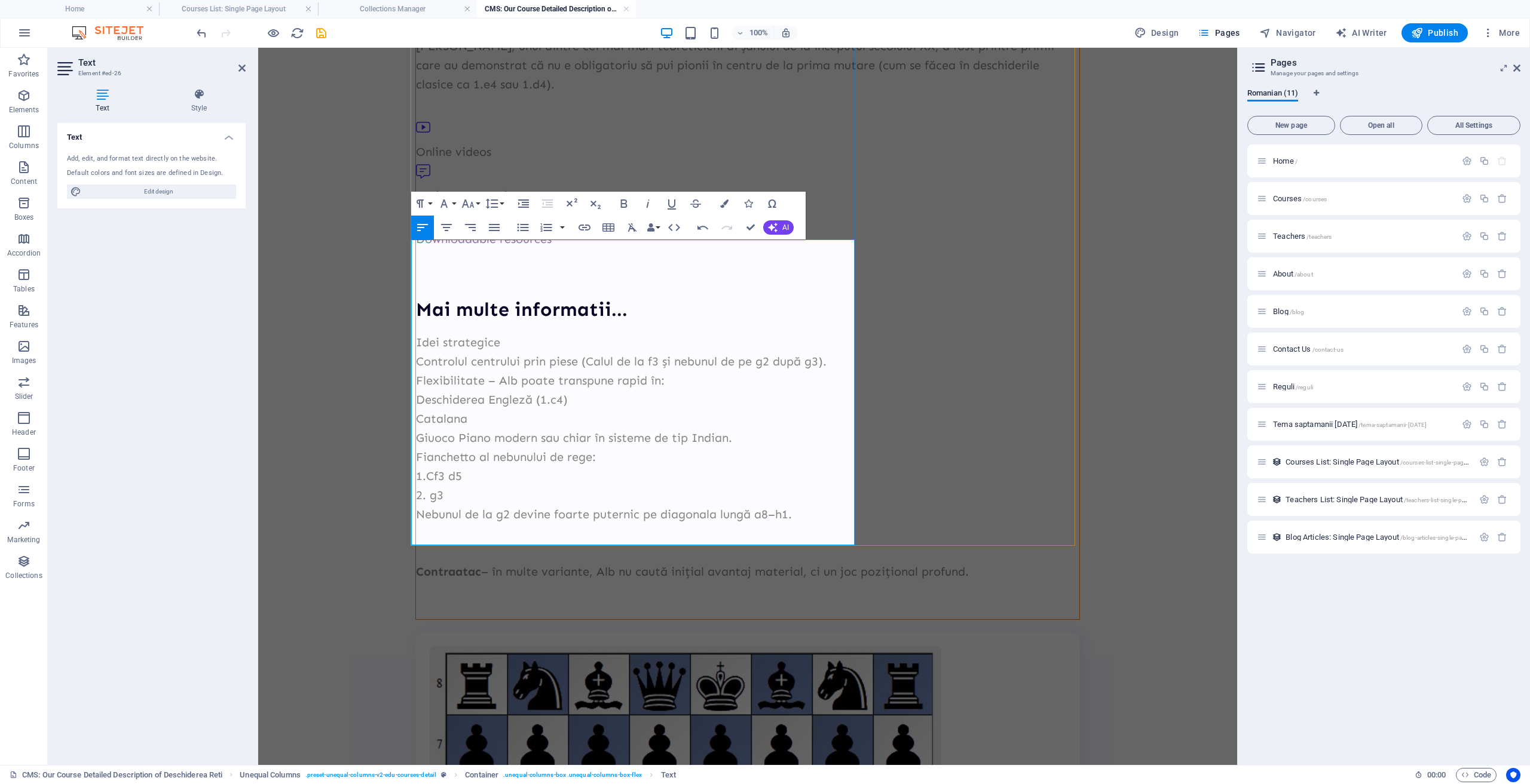
scroll to position [451, 2]
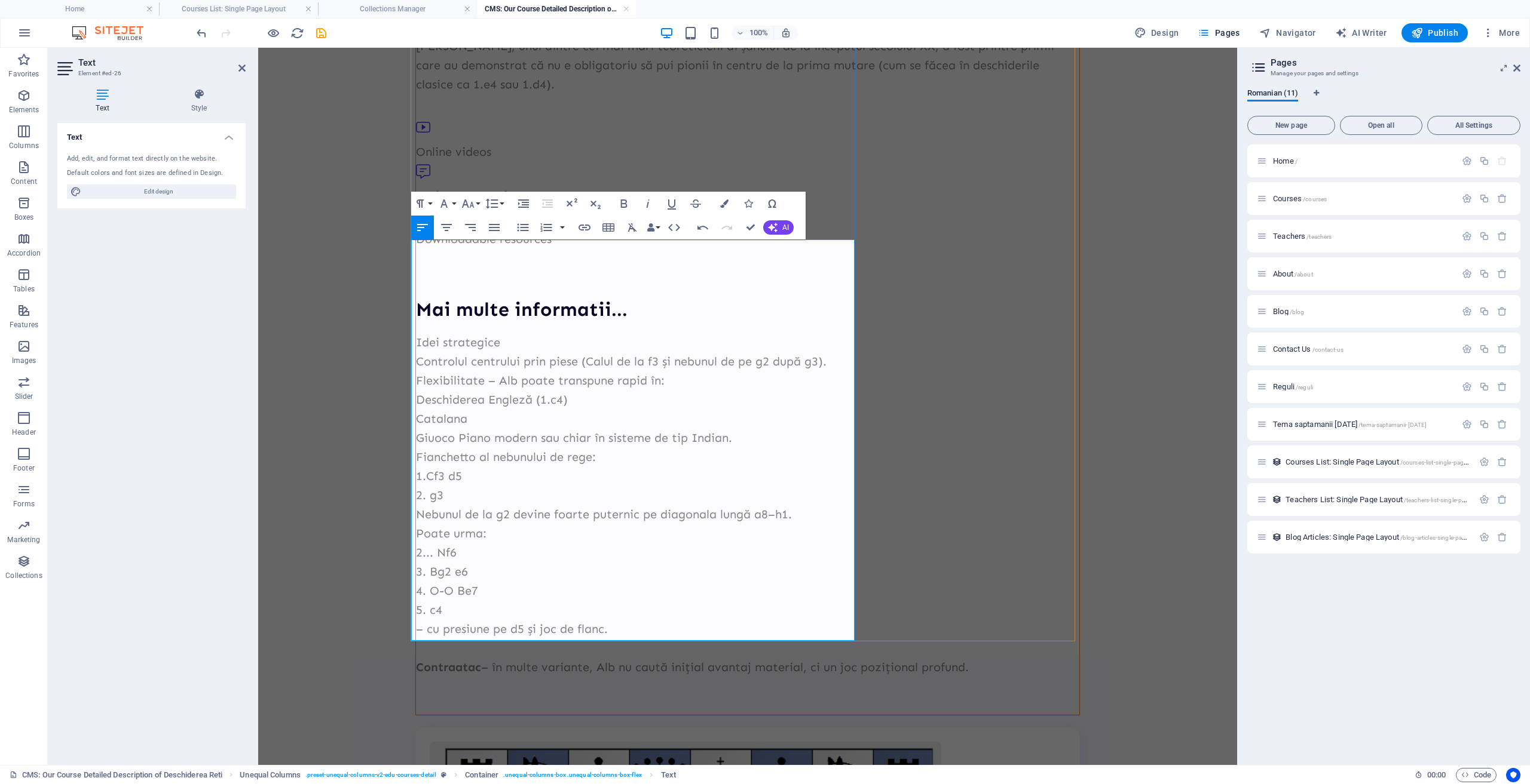
click at [439, 543] on p "2... Nf6" at bounding box center [747, 552] width 663 height 19
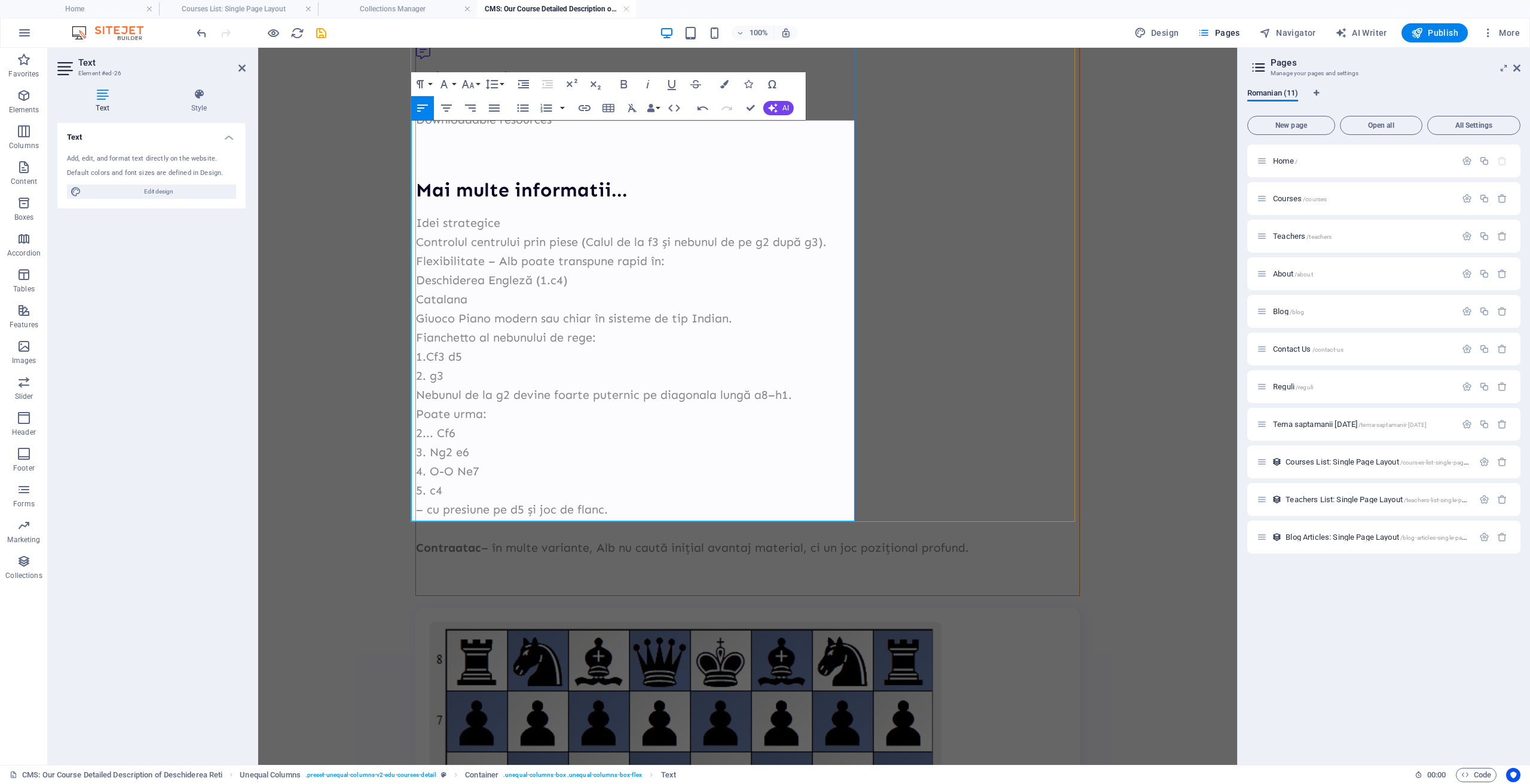
click at [461, 519] on p at bounding box center [747, 529] width 663 height 19
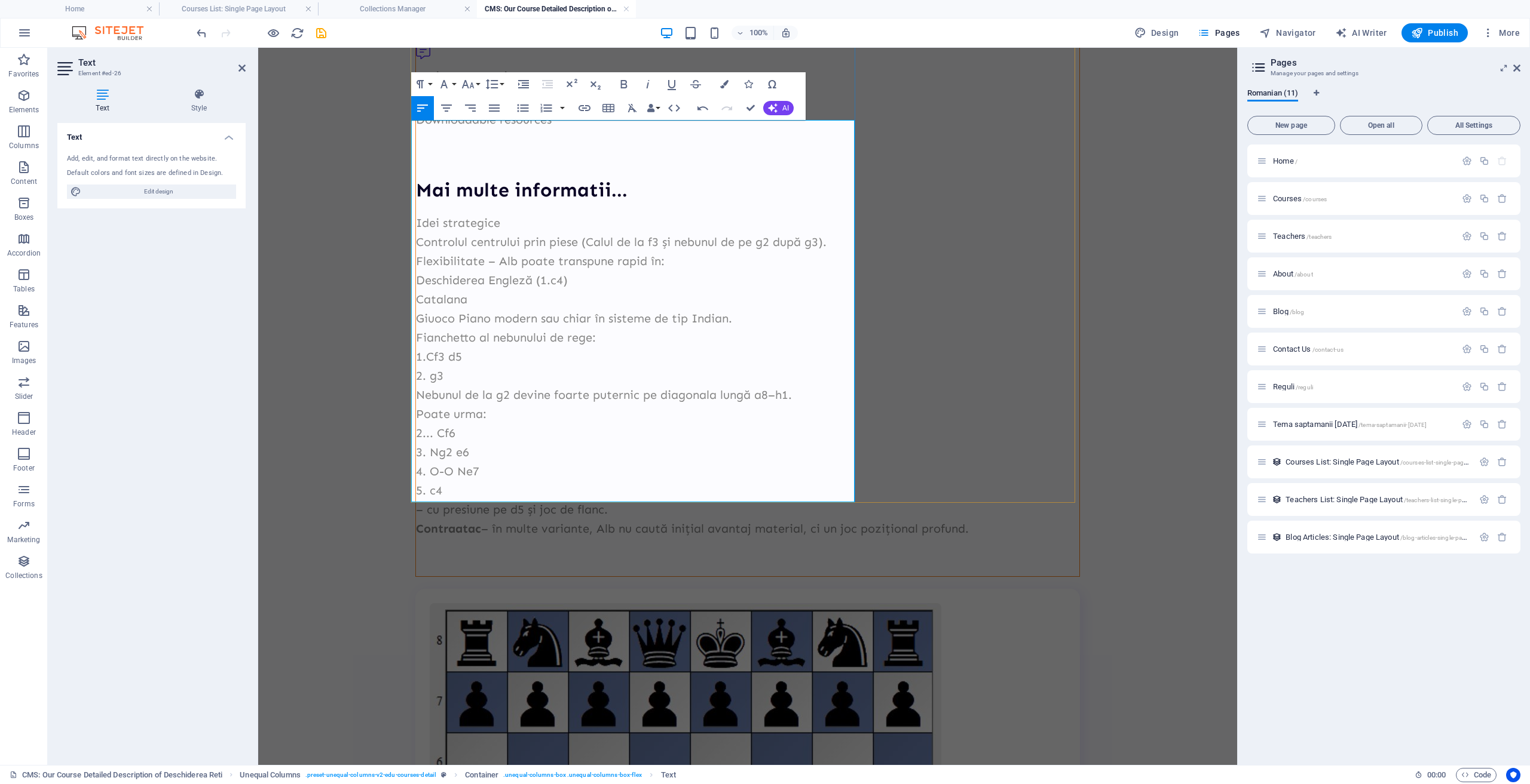
click at [606, 519] on p "Contraatac – în multe variante, Alb nu caută inițial avantaj material, ci un jo…" at bounding box center [747, 529] width 663 height 19
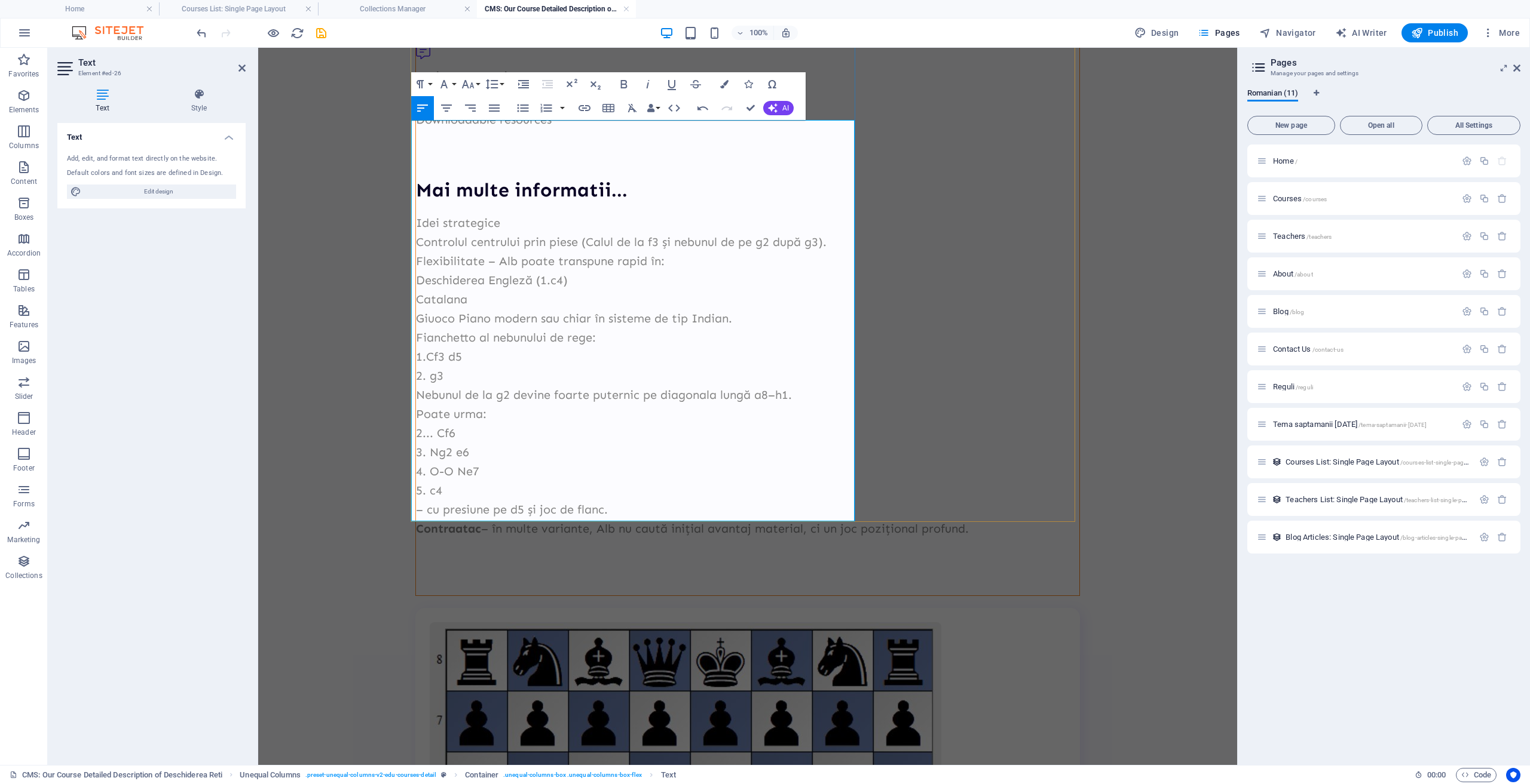
click at [521, 538] on p at bounding box center [747, 548] width 663 height 19
click at [501, 538] on p at bounding box center [747, 548] width 663 height 19
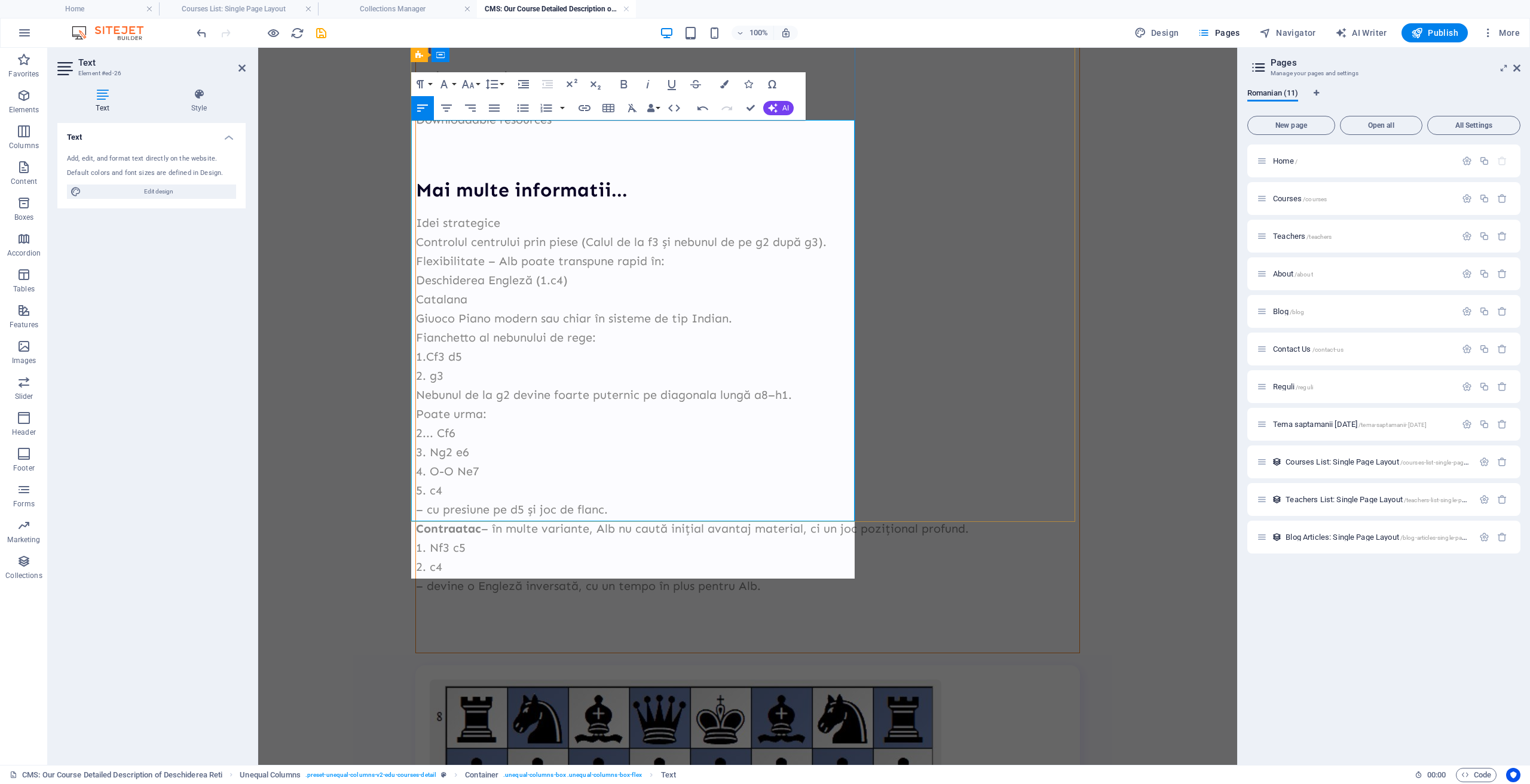
scroll to position [351, 0]
click at [416, 538] on p "1. Nf3 c5" at bounding box center [747, 548] width 663 height 19
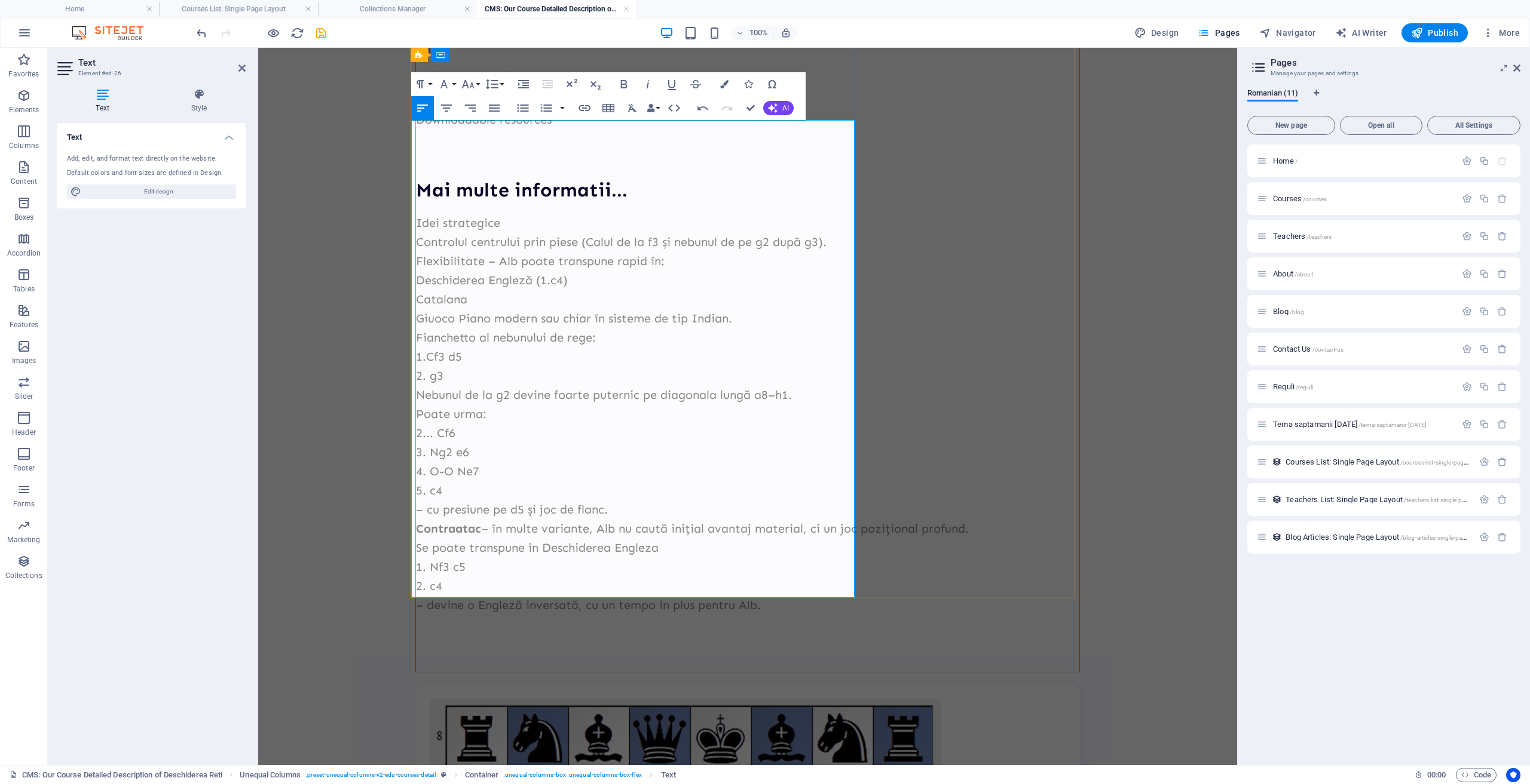
click at [742, 596] on p "– devine o Engleză inversată, cu un tempo în plus pentru Alb." at bounding box center [747, 605] width 663 height 19
click at [703, 634] on p at bounding box center [747, 643] width 663 height 19
click at [776, 596] on p "– devine o Engleză inversată, cu un tempo în plus pentru alb." at bounding box center [747, 605] width 663 height 19
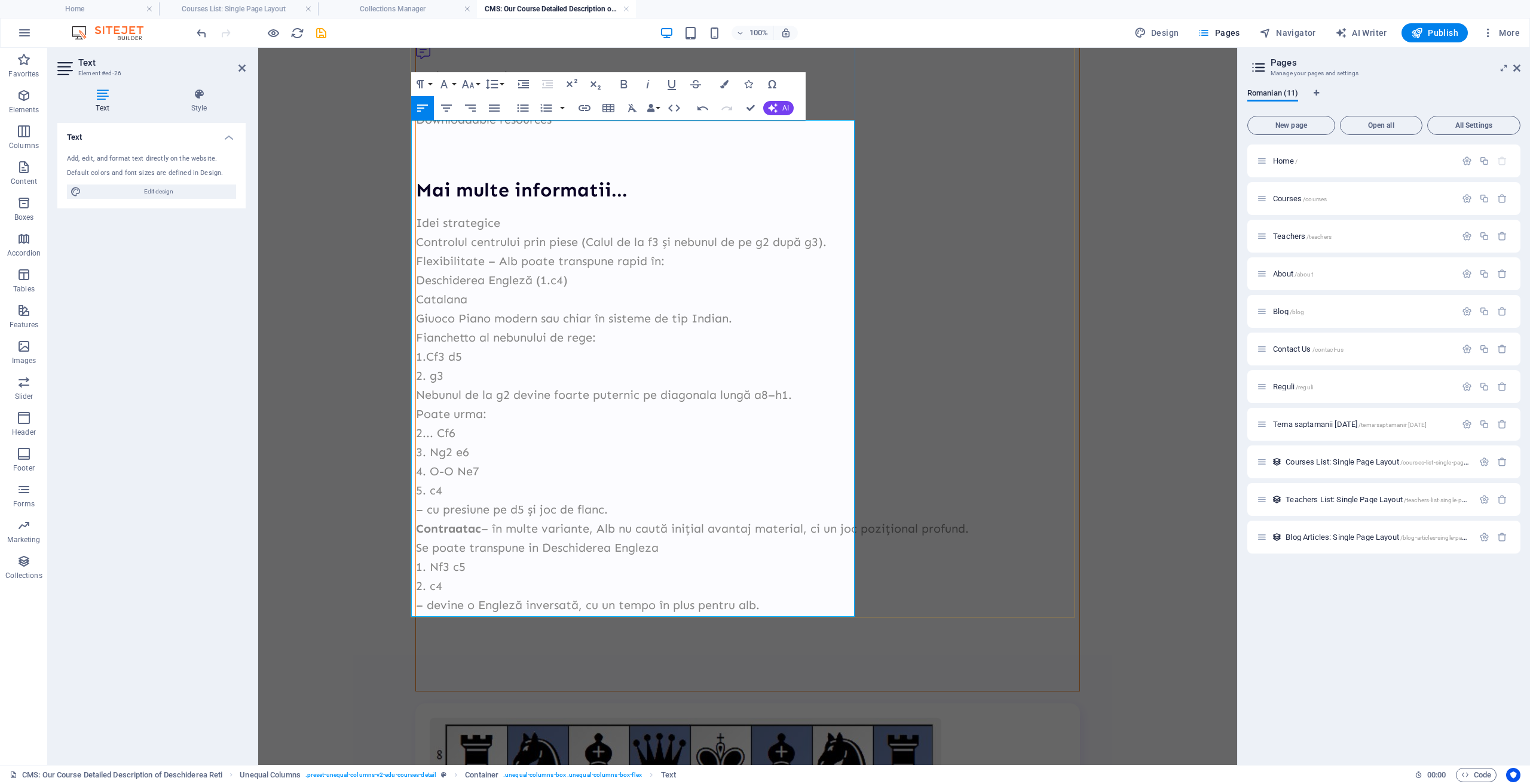
click at [542, 615] on p at bounding box center [747, 624] width 663 height 19
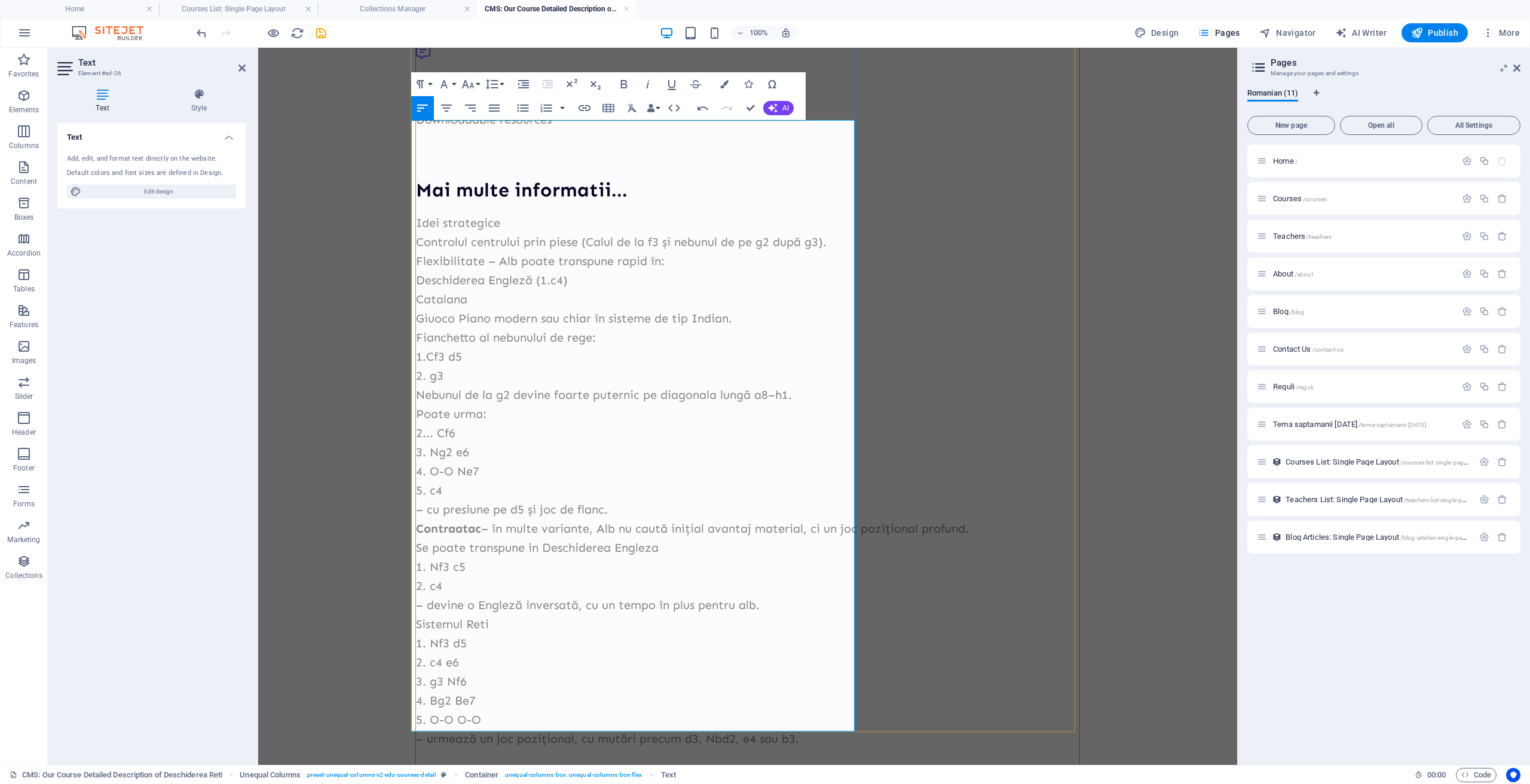
scroll to position [920, 2]
click at [430, 634] on p "1. Nf3 d5" at bounding box center [747, 643] width 663 height 19
click at [708, 729] on p "– urmează un joc pozițional, cu mutări precum d3, Nbd2, e4 sau b3." at bounding box center [747, 739] width 663 height 19
drag, startPoint x: 750, startPoint y: 111, endPoint x: 711, endPoint y: 72, distance: 55.2
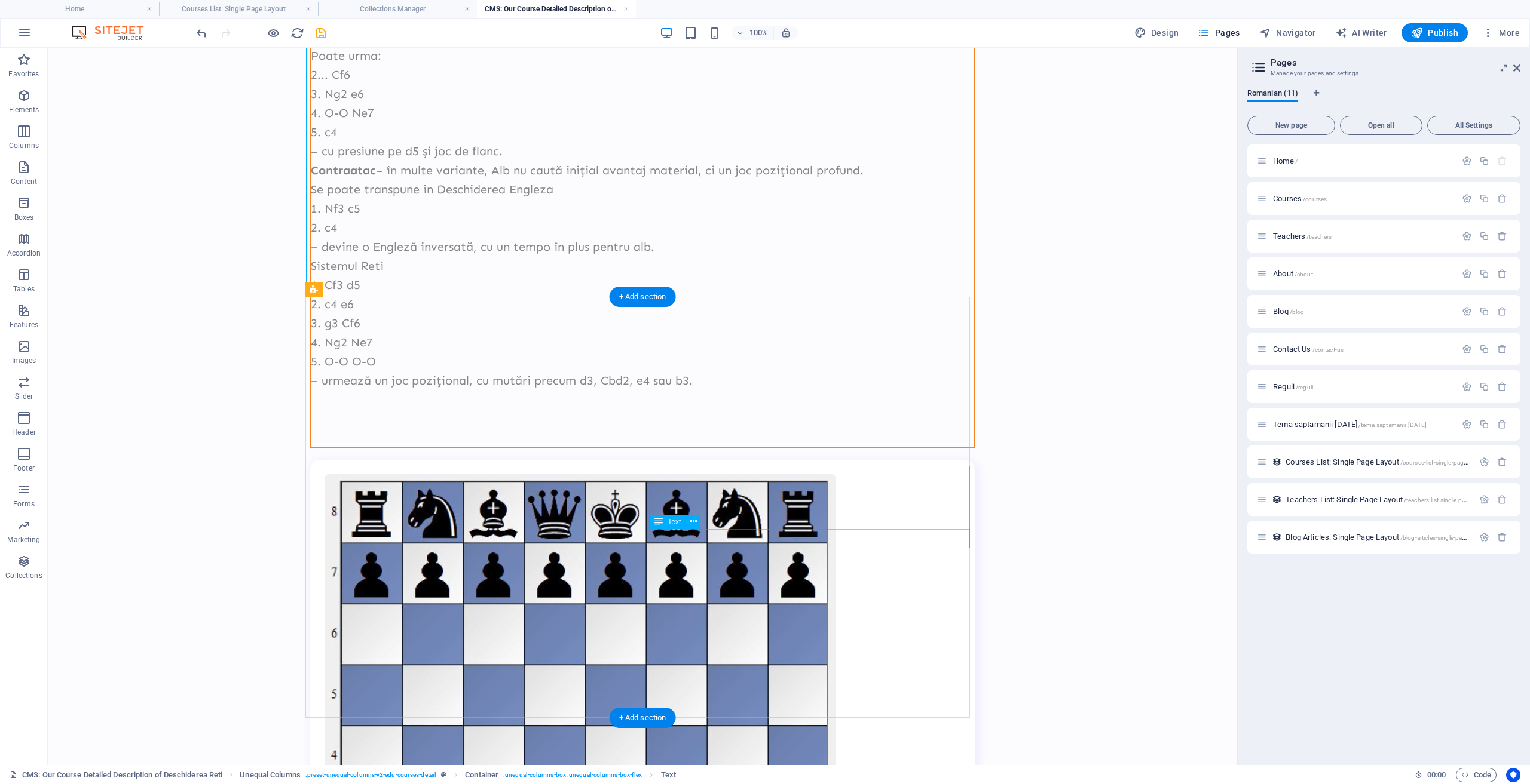
scroll to position [734, 0]
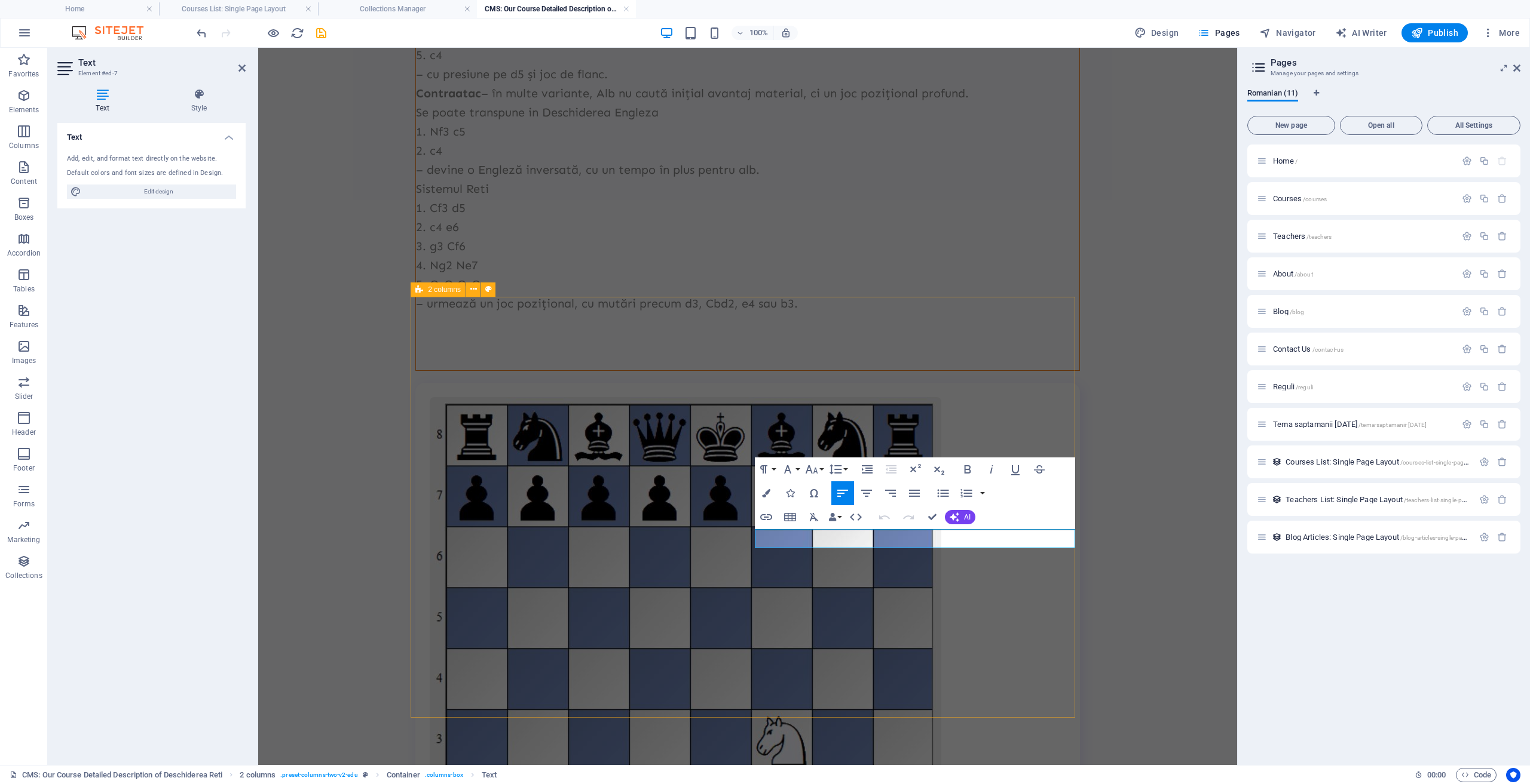
drag, startPoint x: 774, startPoint y: 541, endPoint x: 740, endPoint y: 540, distance: 34.0
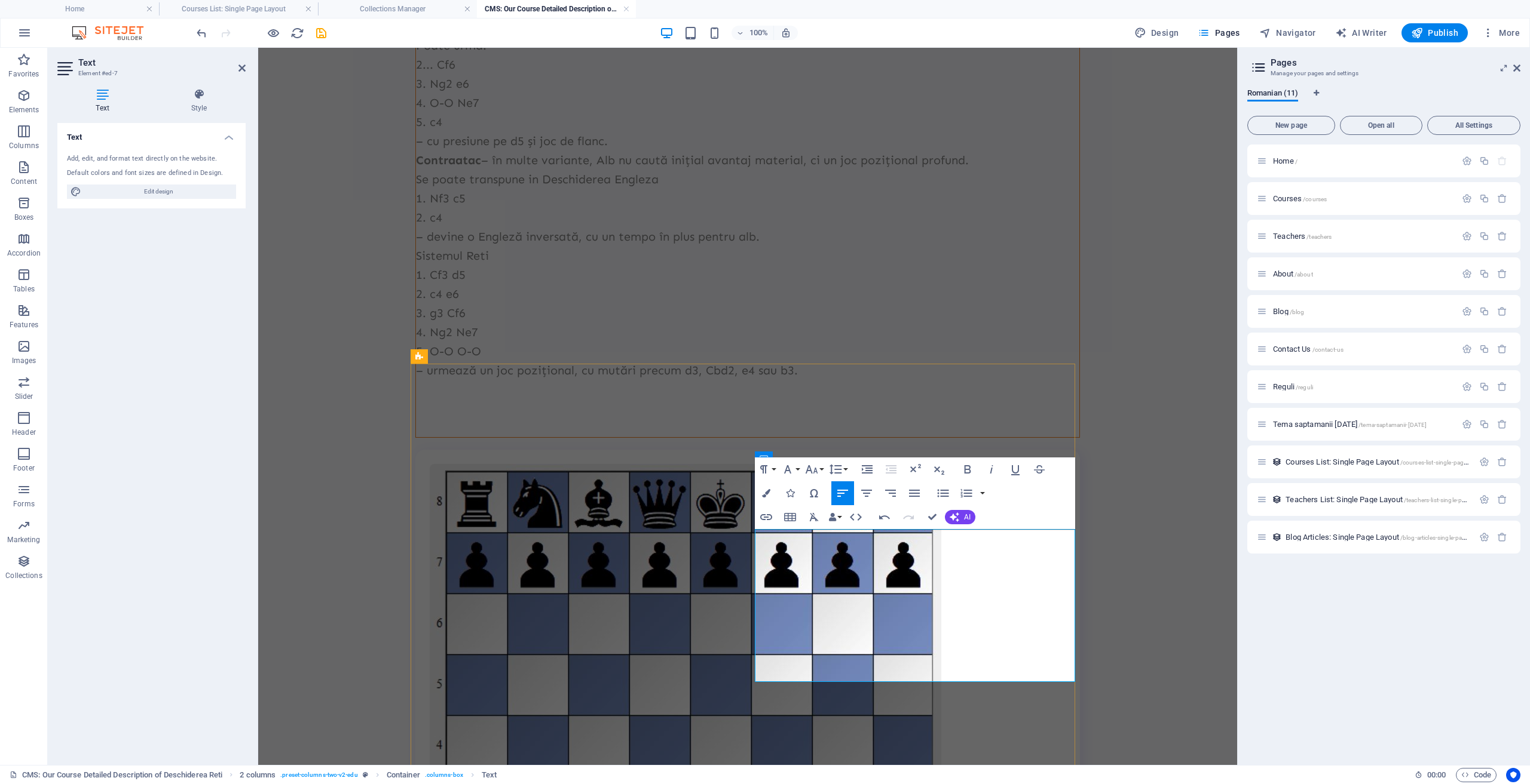
drag, startPoint x: 946, startPoint y: 576, endPoint x: 938, endPoint y: 576, distance: 8.0
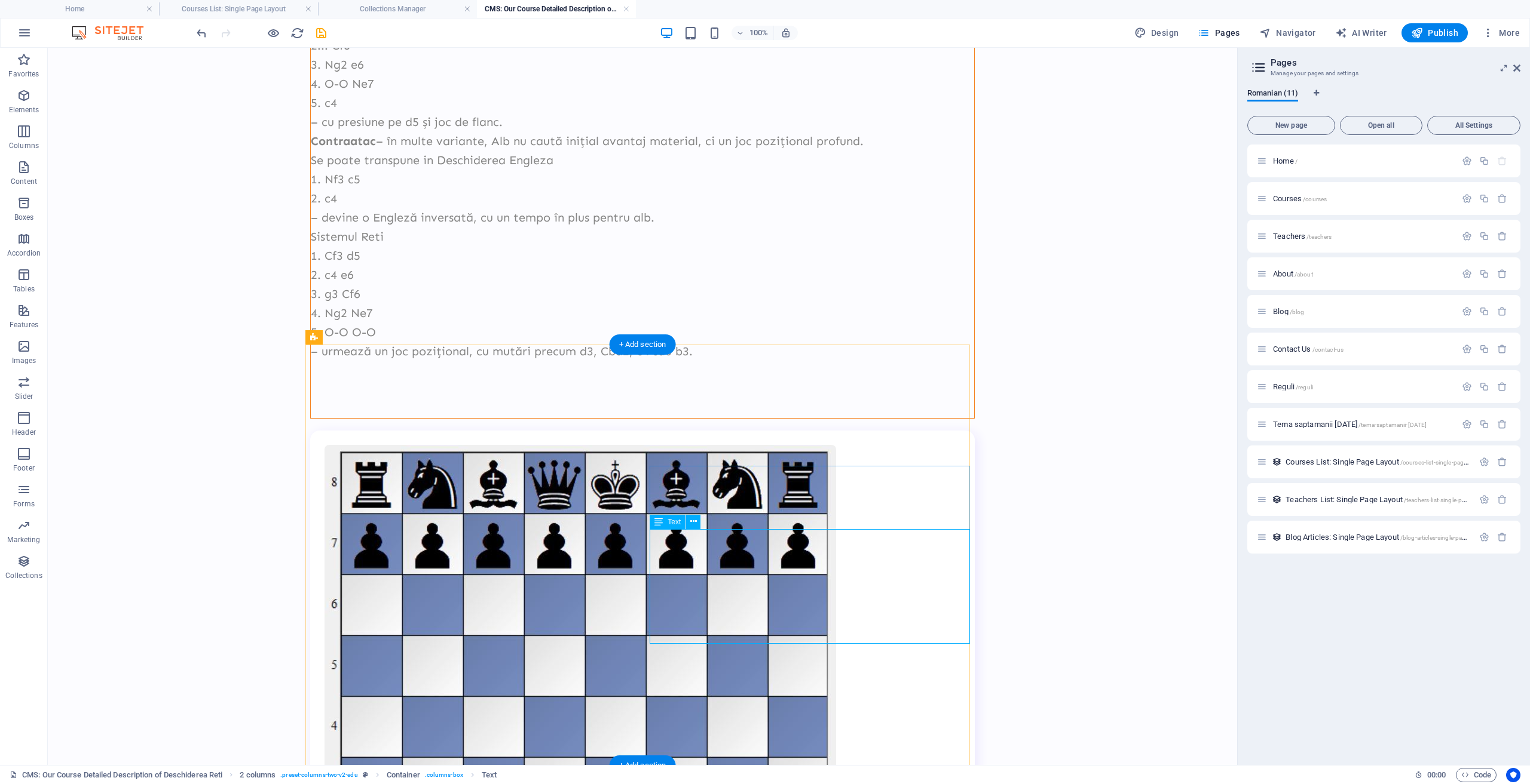
drag, startPoint x: 883, startPoint y: 477, endPoint x: 674, endPoint y: 477, distance: 209.0
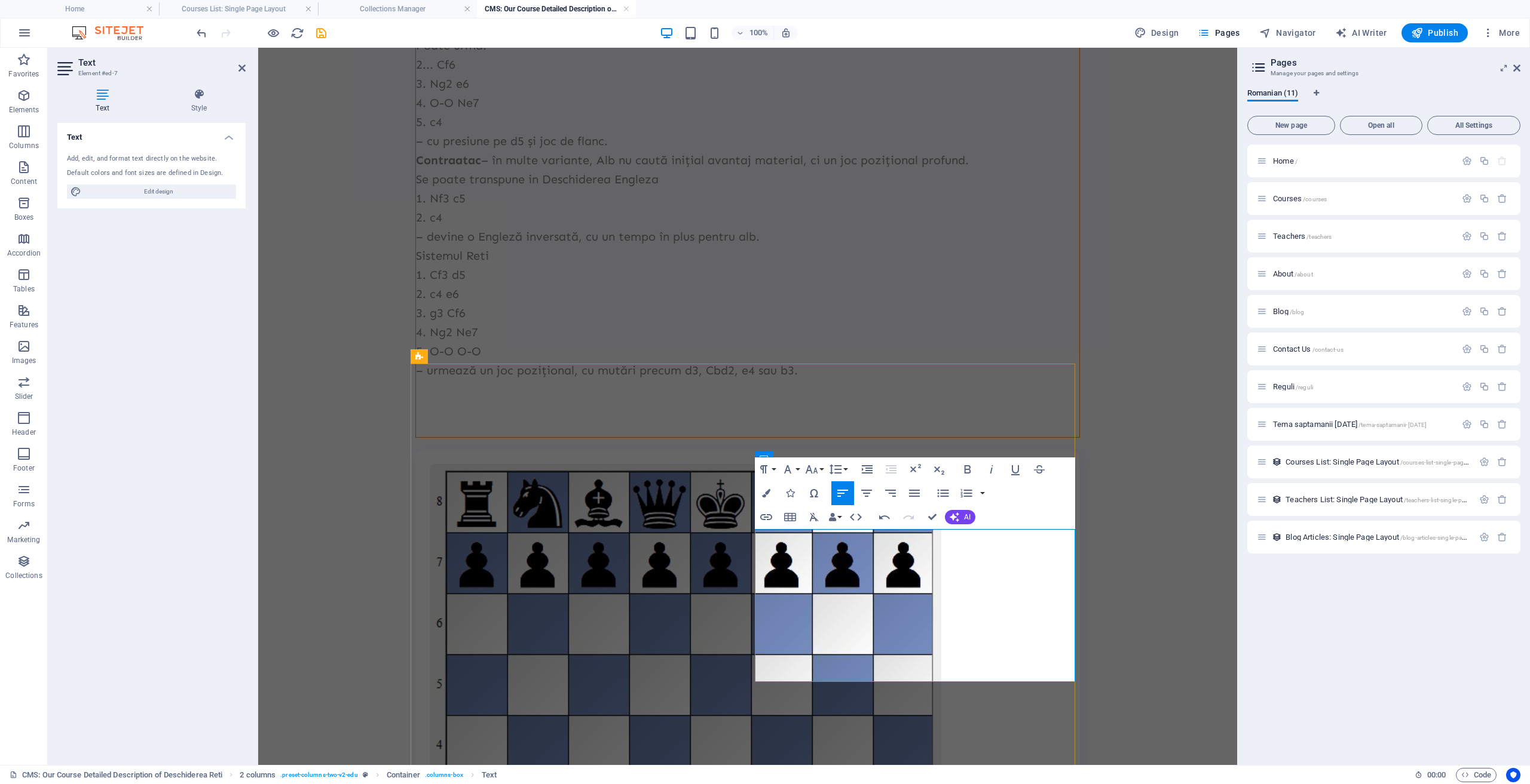
scroll to position [658, 0]
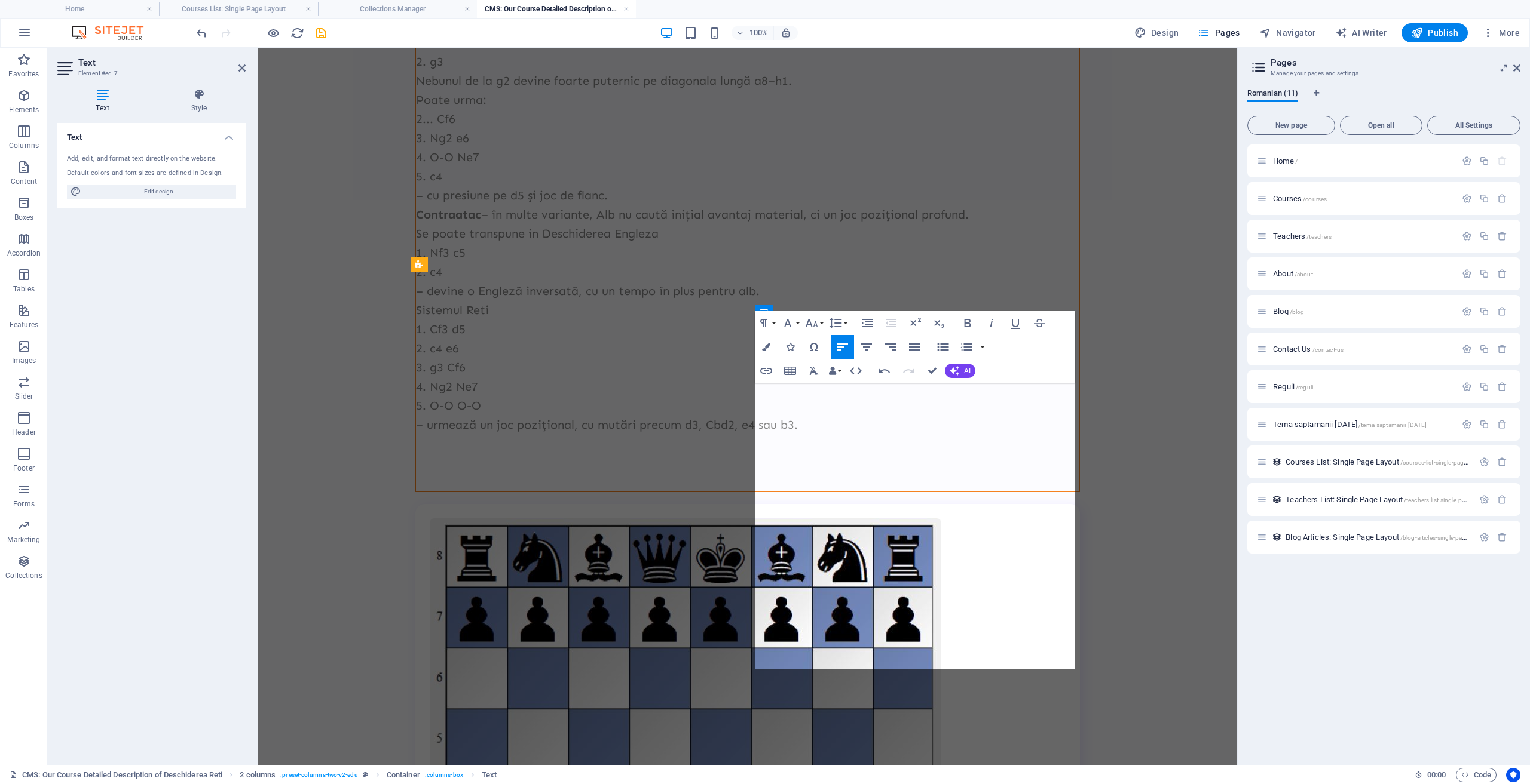
scroll to position [759, 0]
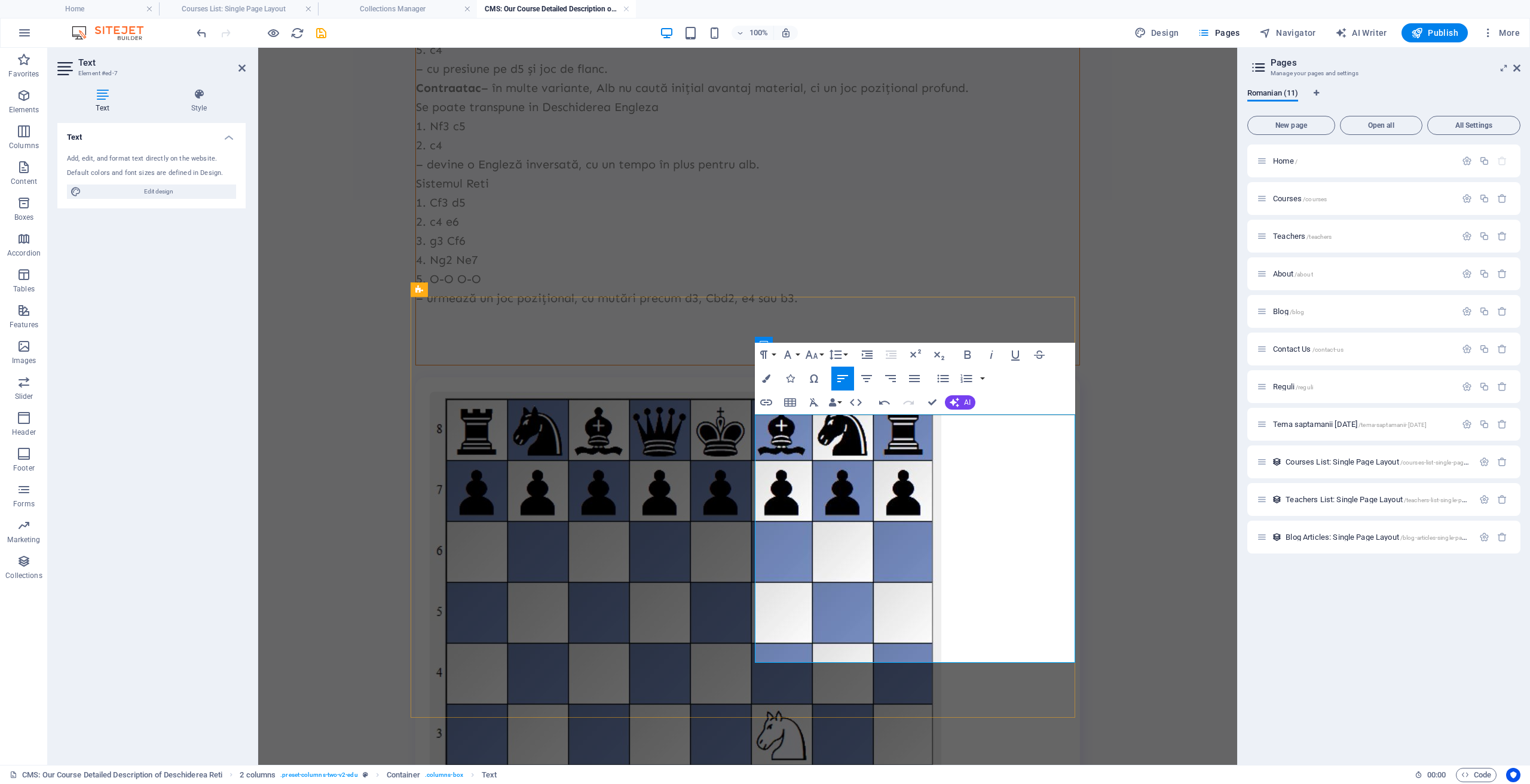
scroll to position [734, 0]
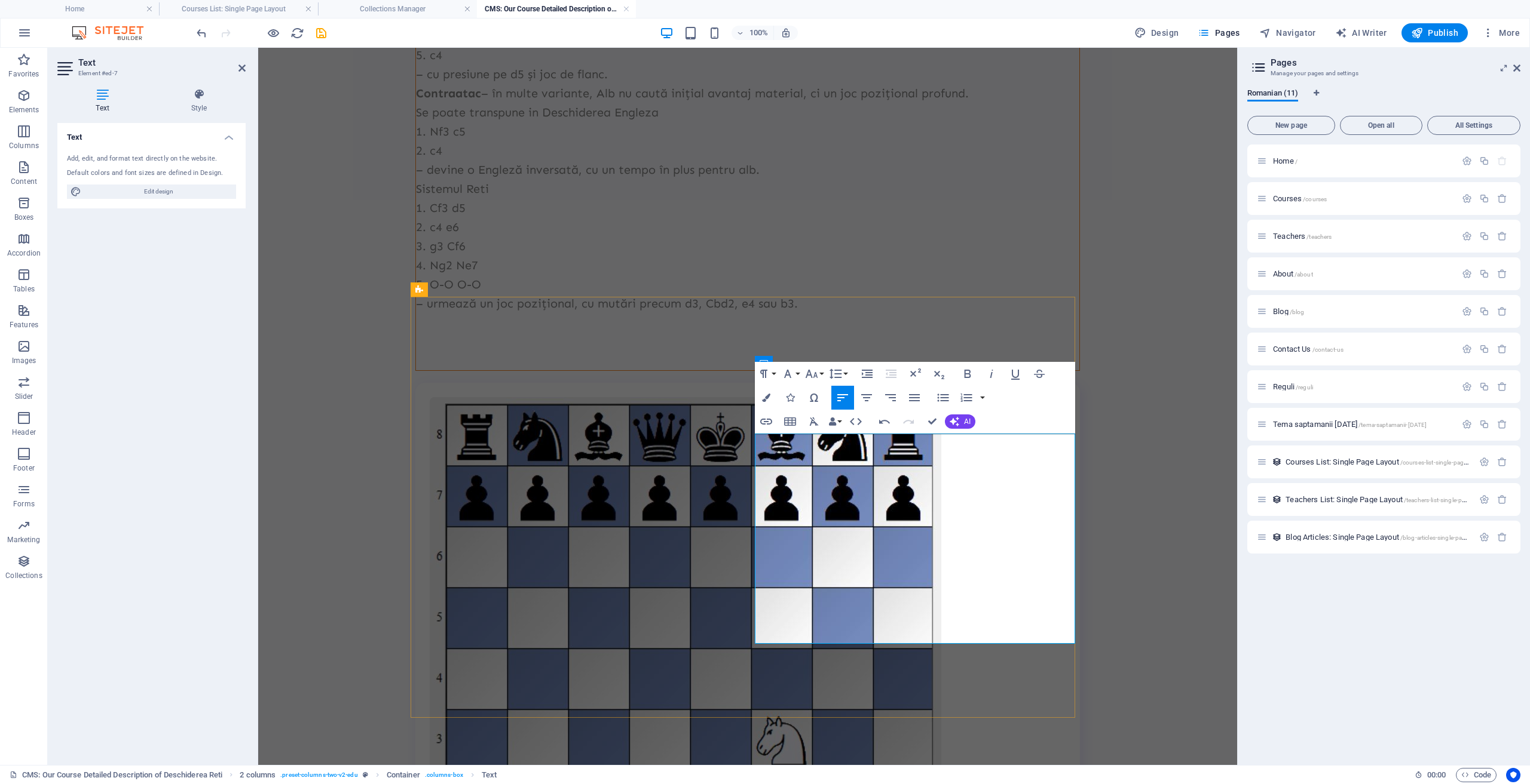
drag, startPoint x: 892, startPoint y: 443, endPoint x: 835, endPoint y: 441, distance: 57.0
drag, startPoint x: 891, startPoint y: 445, endPoint x: 742, endPoint y: 435, distance: 149.3
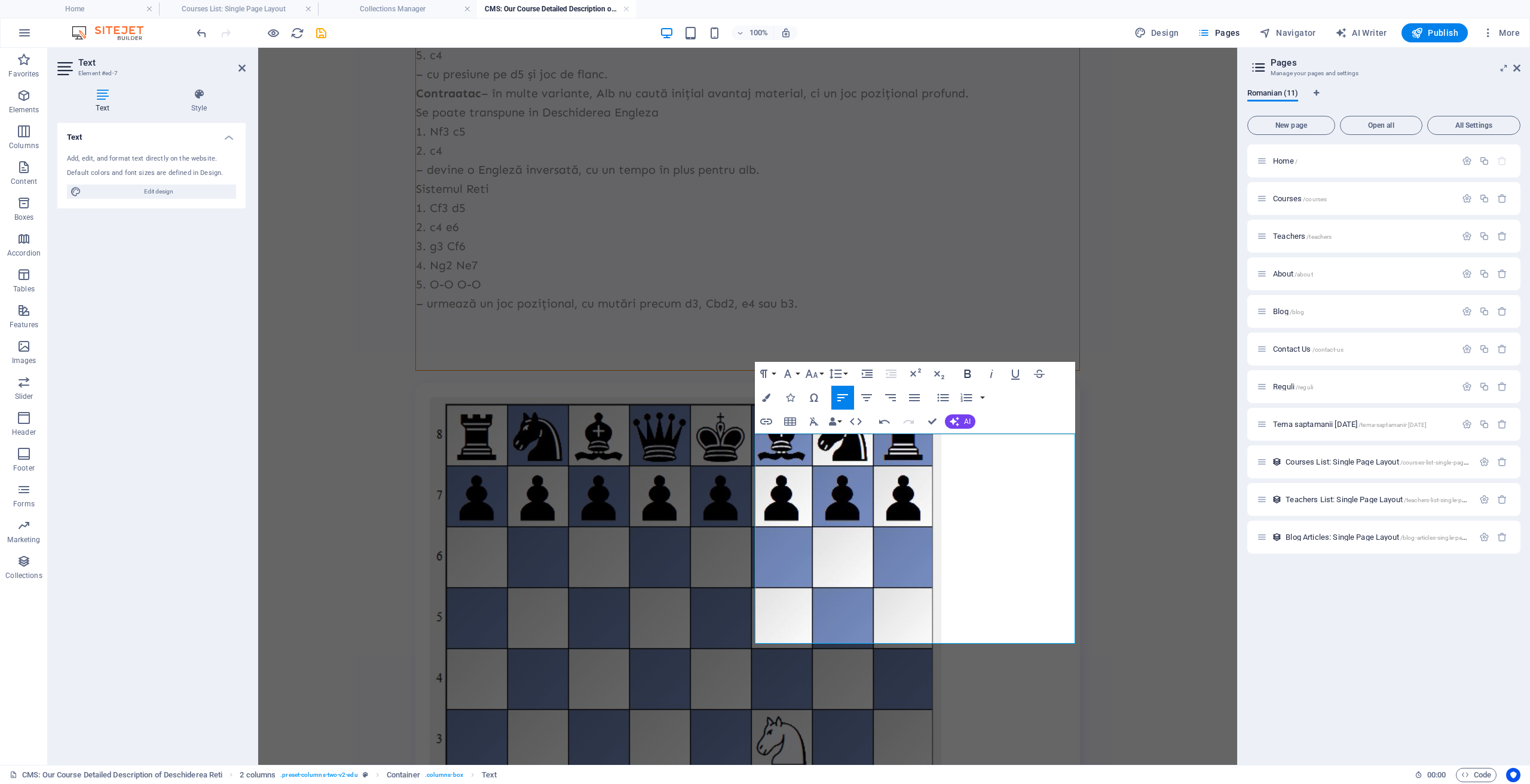
click at [969, 378] on icon "button" at bounding box center [968, 374] width 14 height 14
click at [992, 373] on icon "button" at bounding box center [992, 374] width 14 height 14
drag, startPoint x: 905, startPoint y: 560, endPoint x: 757, endPoint y: 560, distance: 148.0
click at [967, 375] on icon "button" at bounding box center [968, 374] width 14 height 14
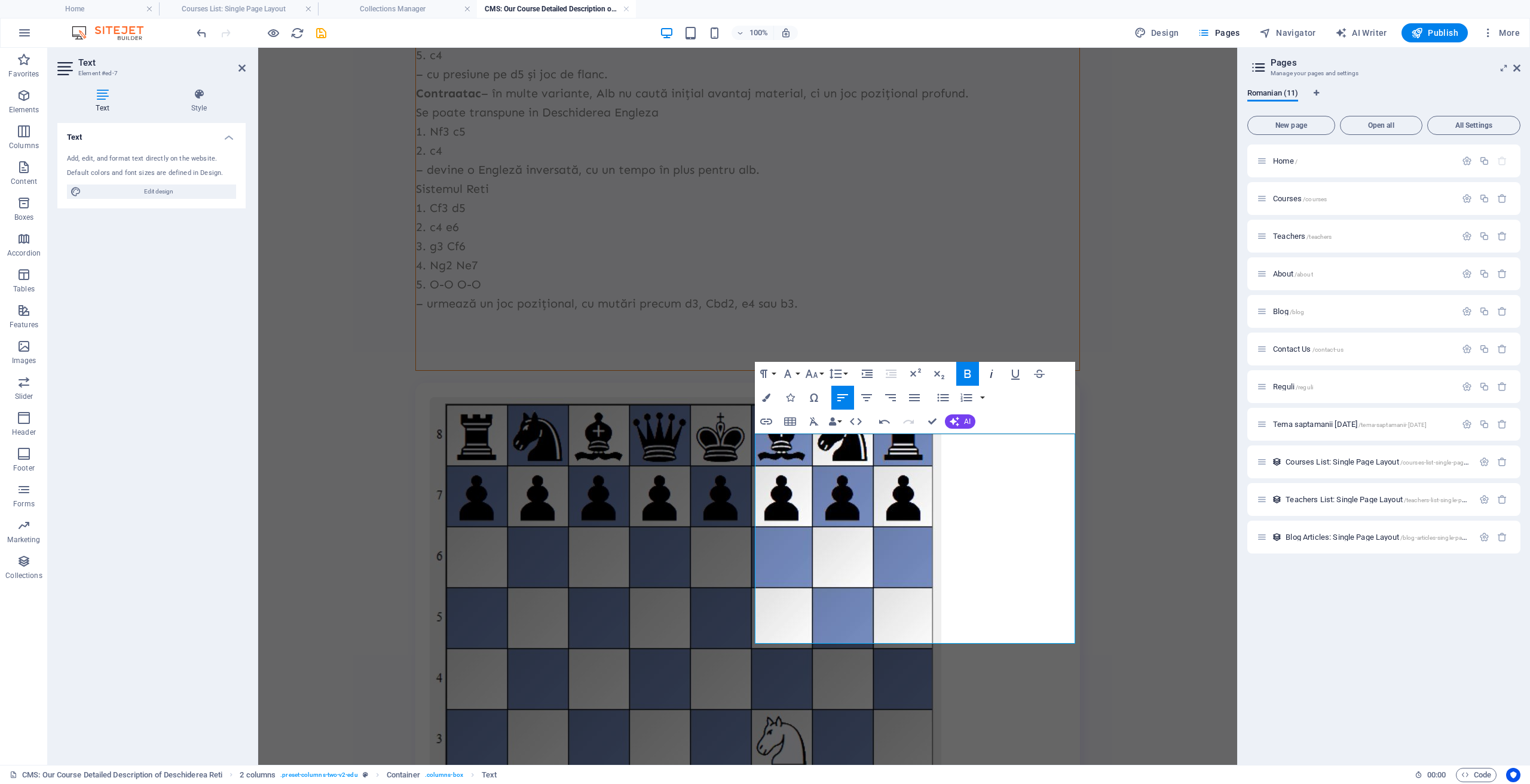
click at [995, 373] on icon "button" at bounding box center [992, 374] width 14 height 14
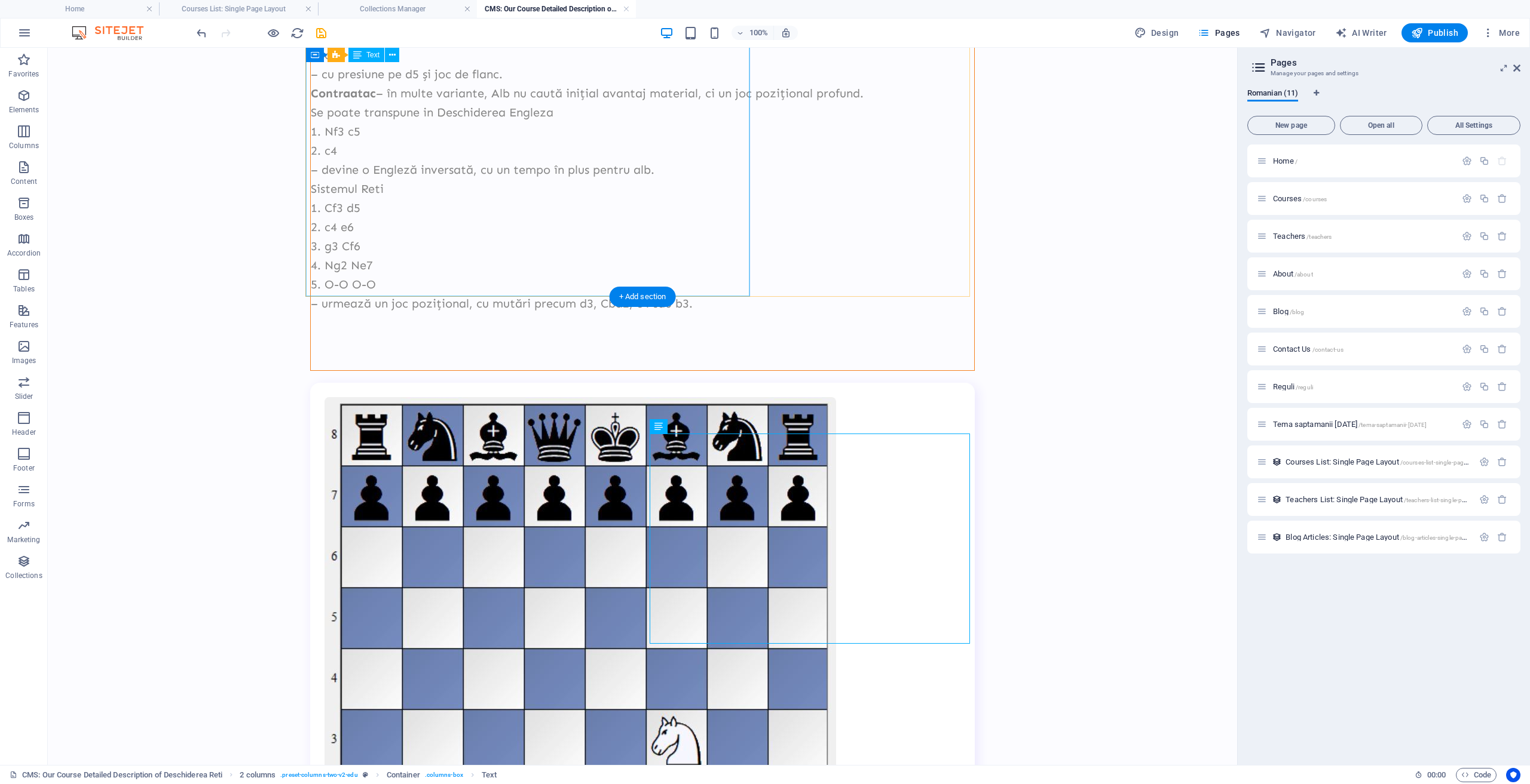
click at [313, 235] on div "Idei strategice Controlul centrului prin piese (Calul de la f3 și nebunul de pe…" at bounding box center [642, 74] width 663 height 593
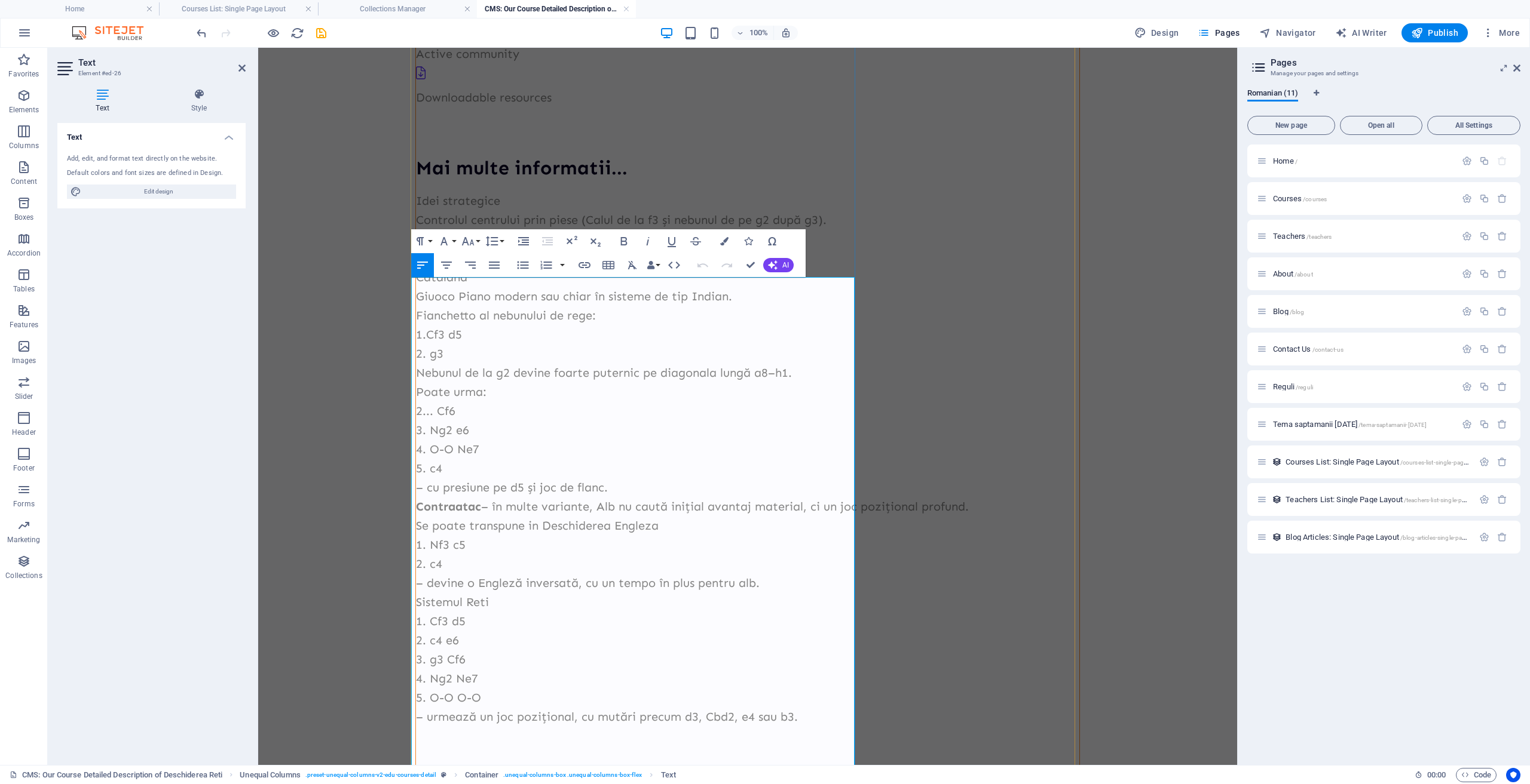
scroll to position [440, 0]
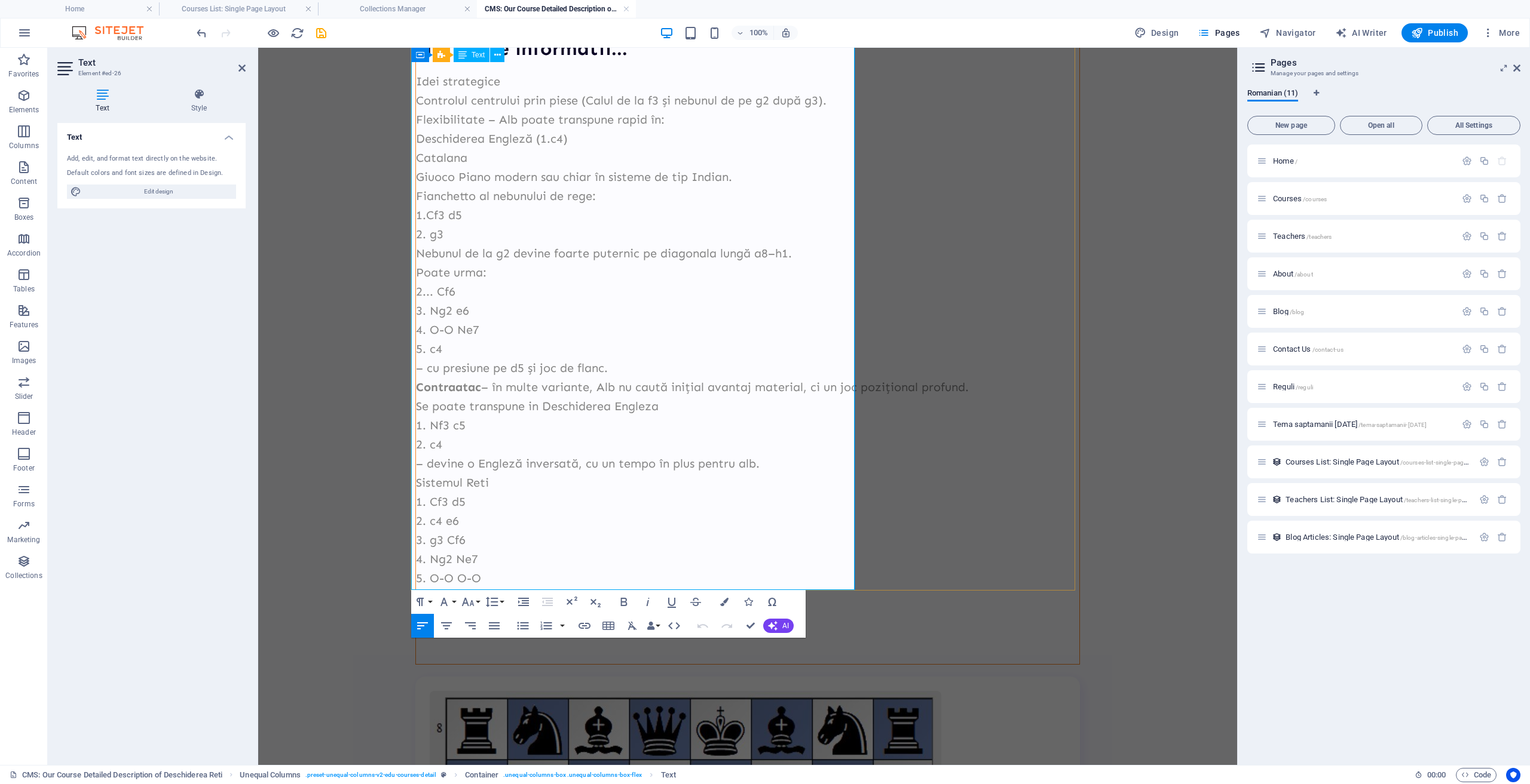
click at [476, 645] on p at bounding box center [747, 654] width 663 height 19
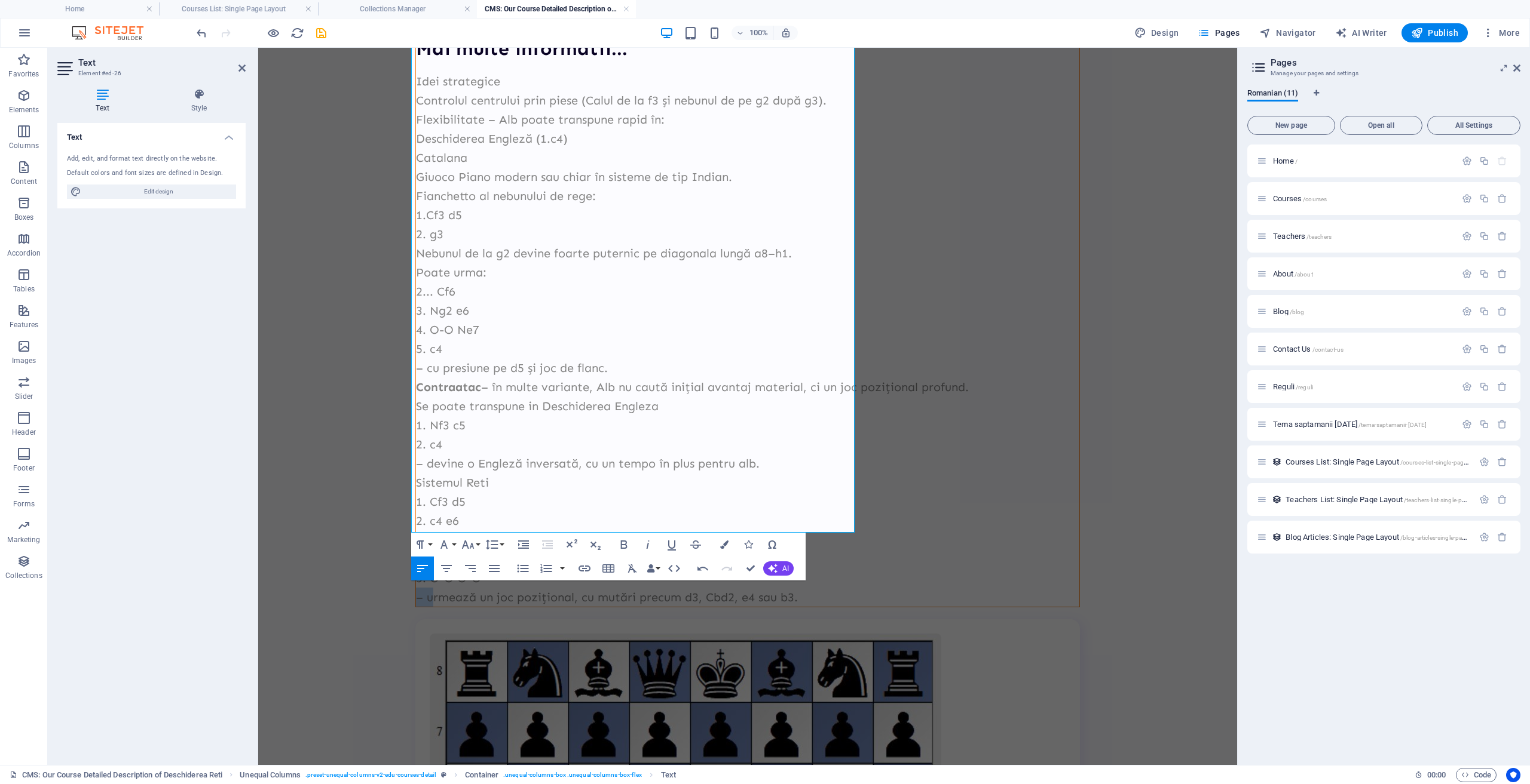
drag, startPoint x: 425, startPoint y: 522, endPoint x: 402, endPoint y: 519, distance: 23.2
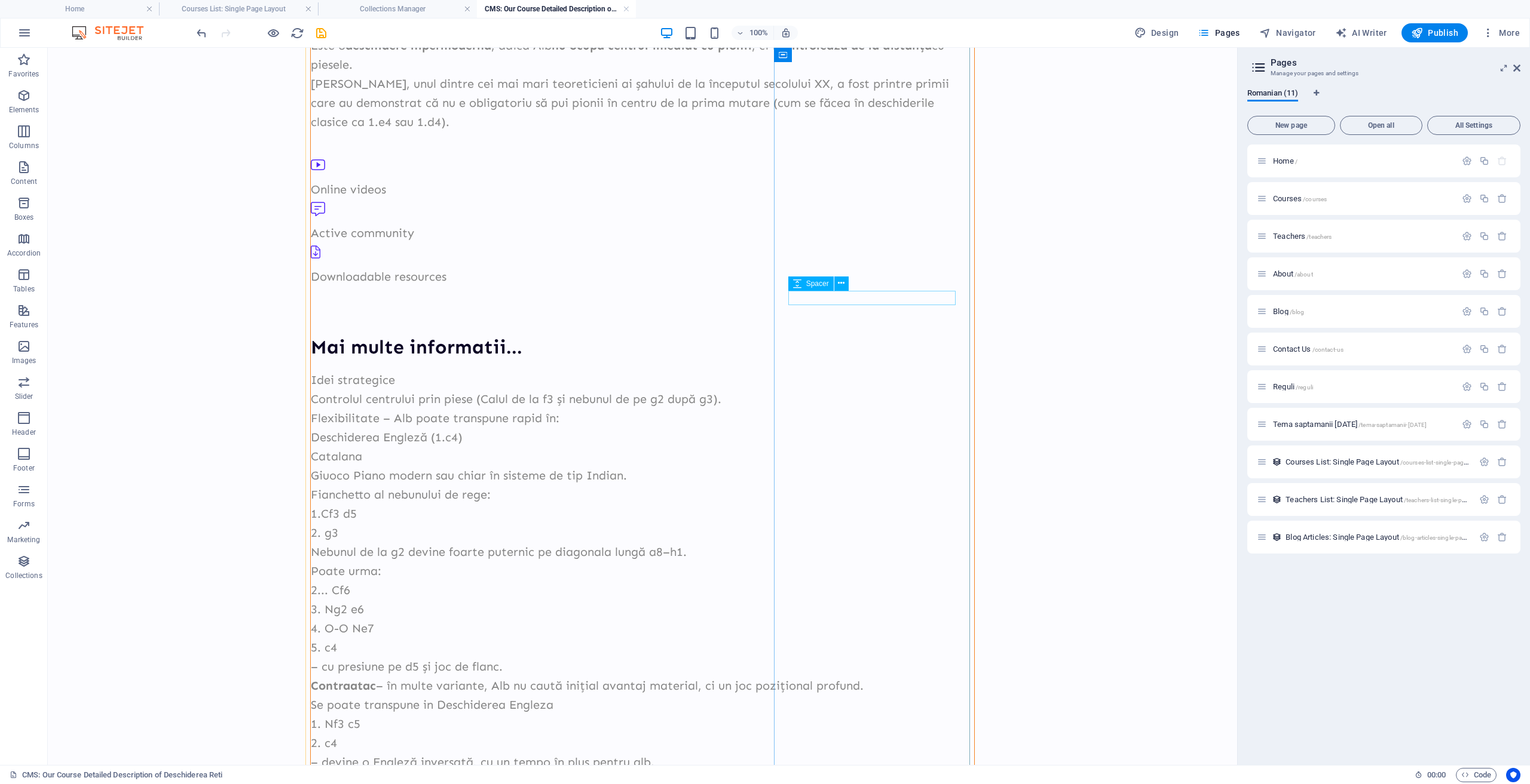
scroll to position [0, 0]
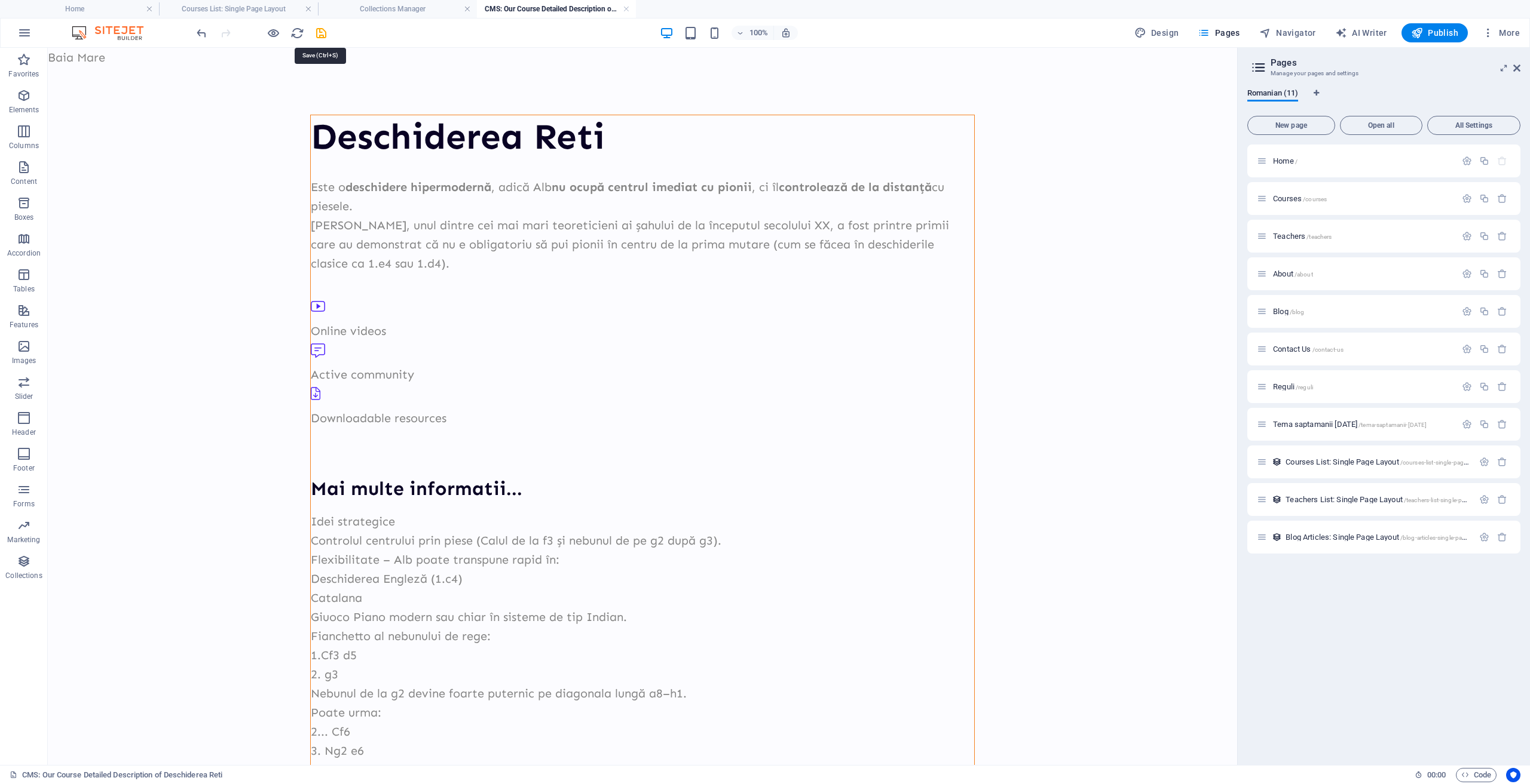
click at [316, 31] on icon "save" at bounding box center [321, 32] width 13 height 13
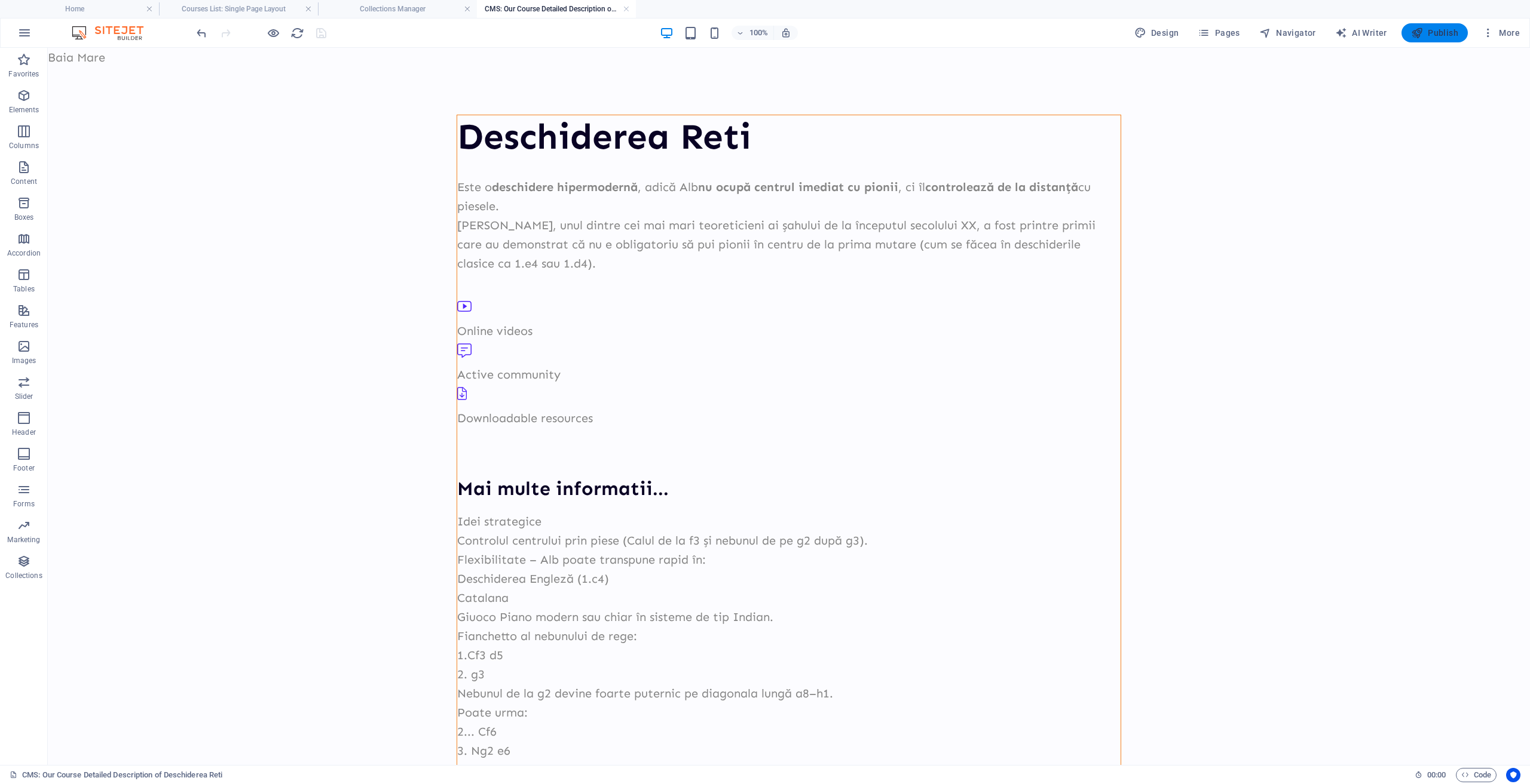
click at [1440, 38] on span "Publish" at bounding box center [1434, 32] width 47 height 12
